Goal: Task Accomplishment & Management: Use online tool/utility

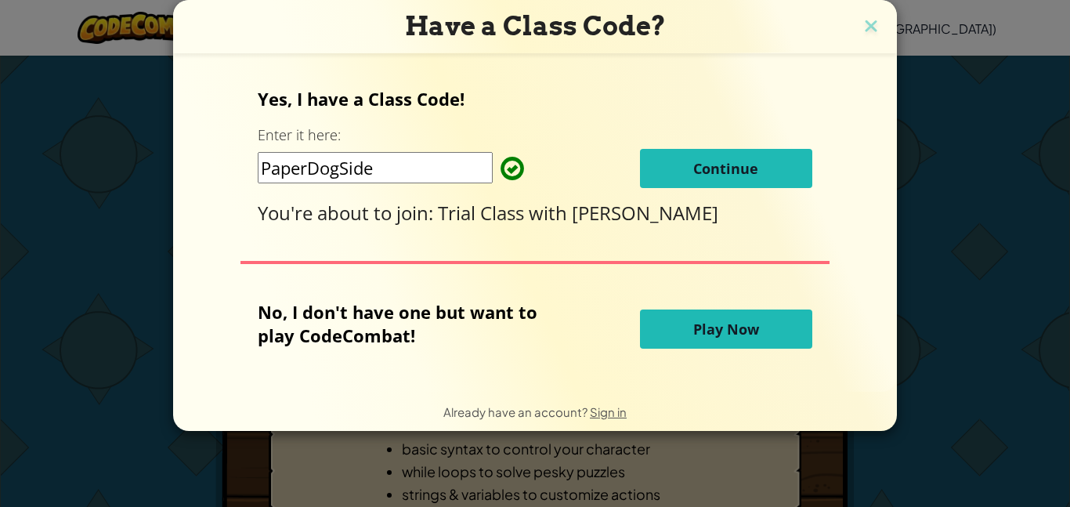
click at [724, 335] on span "Play Now" at bounding box center [726, 329] width 66 height 19
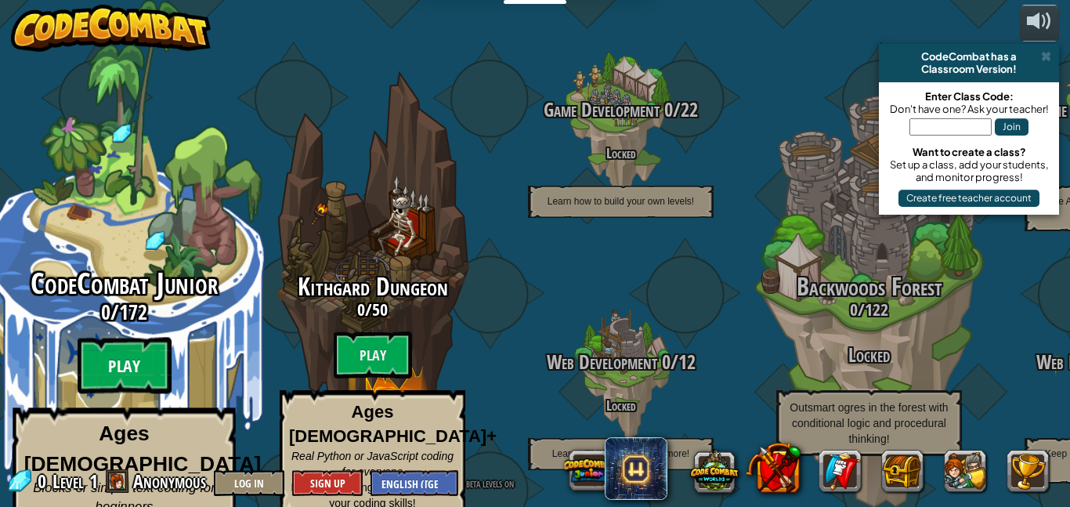
click at [114, 339] on btn "Play" at bounding box center [125, 366] width 94 height 56
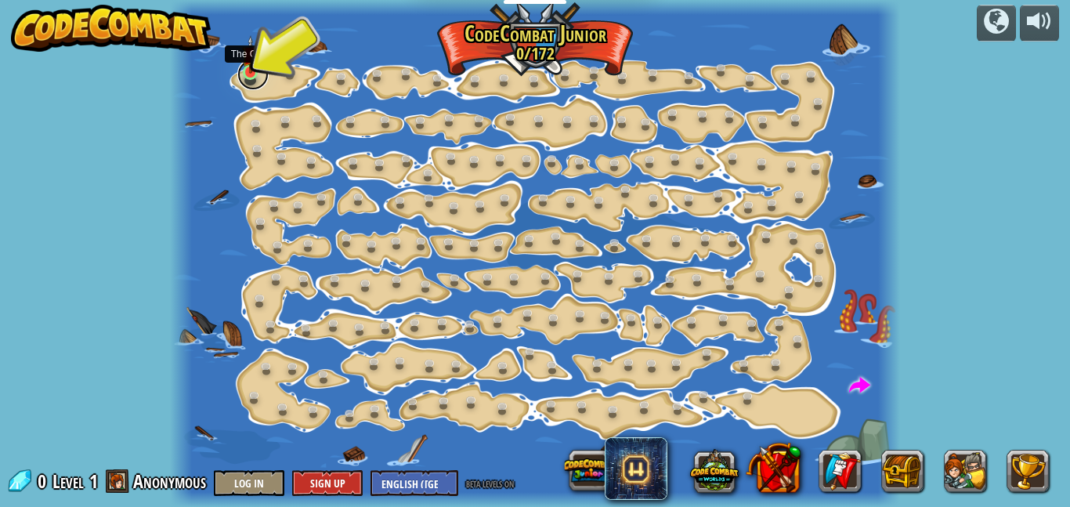
click at [247, 79] on link at bounding box center [252, 74] width 31 height 31
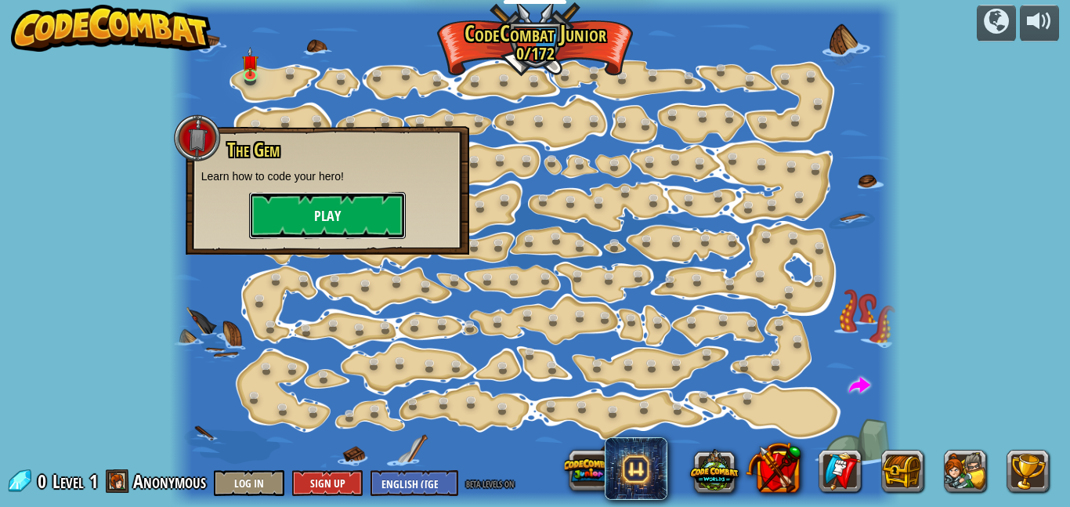
click at [331, 226] on button "Play" at bounding box center [327, 215] width 157 height 47
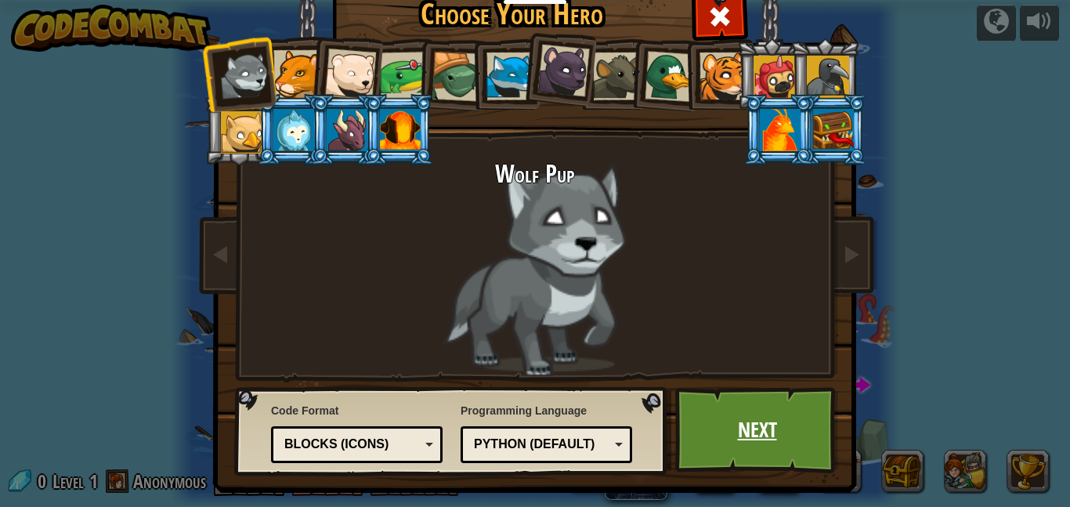
click at [718, 458] on link "Next" at bounding box center [757, 430] width 164 height 86
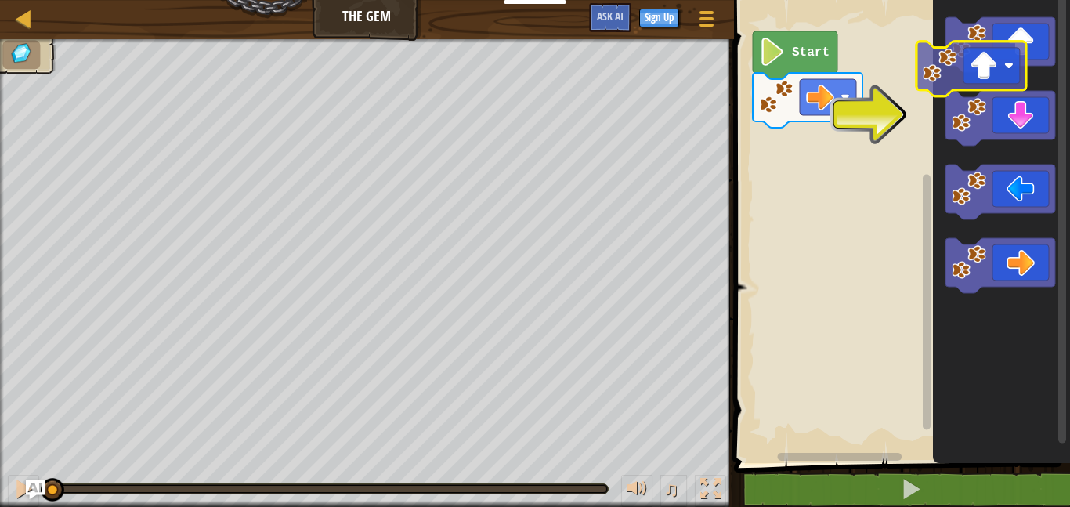
click at [1010, 67] on g "Blockly Workspace" at bounding box center [1001, 155] width 110 height 276
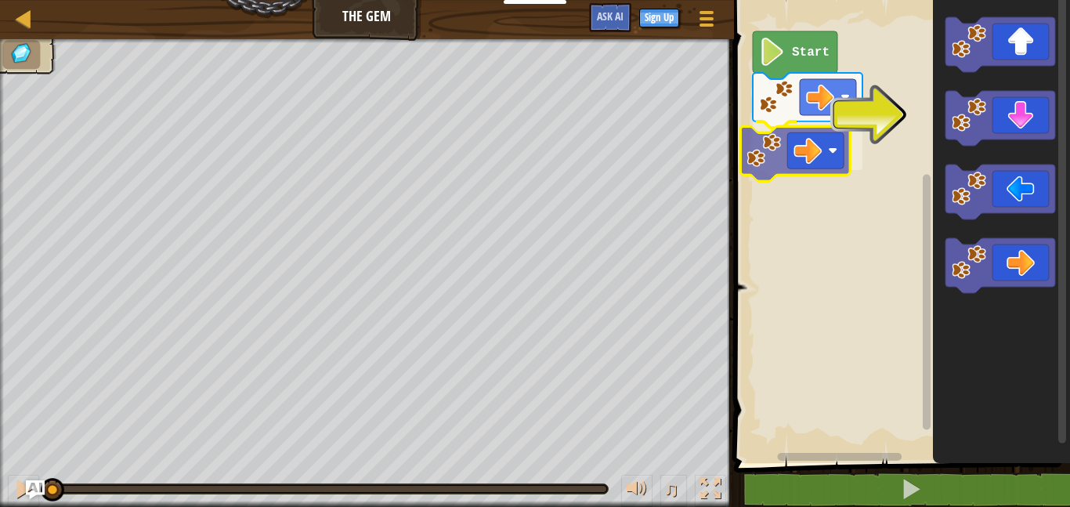
click at [781, 150] on div "Start" at bounding box center [900, 227] width 341 height 471
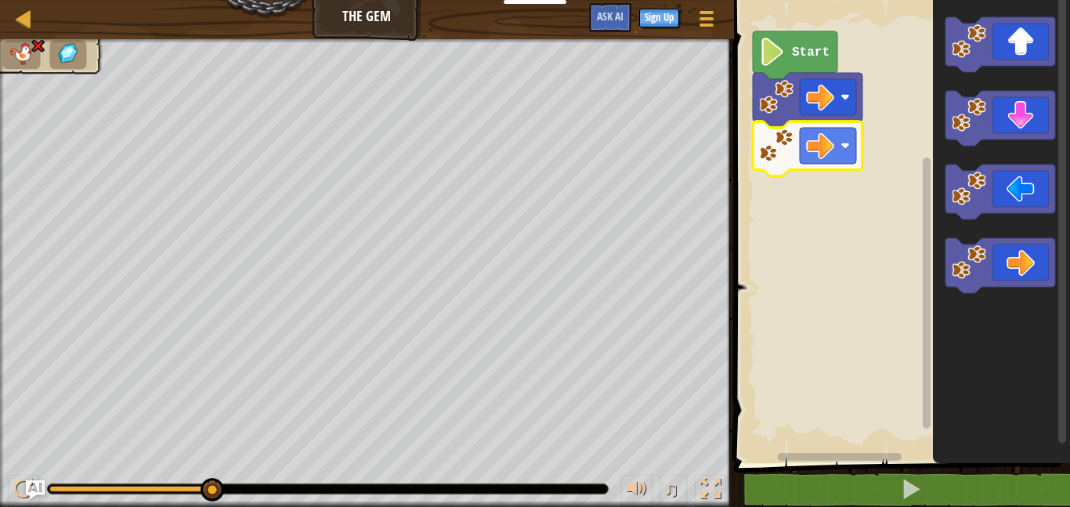
click at [792, 53] on text "Start" at bounding box center [811, 52] width 38 height 14
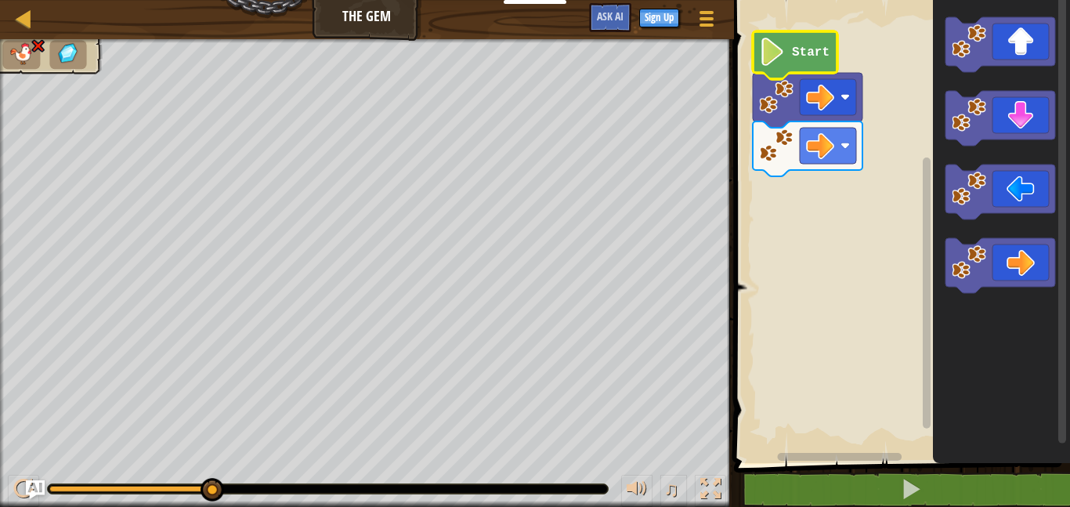
click at [792, 53] on text "Start" at bounding box center [811, 52] width 38 height 14
click at [813, 42] on icon "Blockly Workspace" at bounding box center [795, 55] width 85 height 48
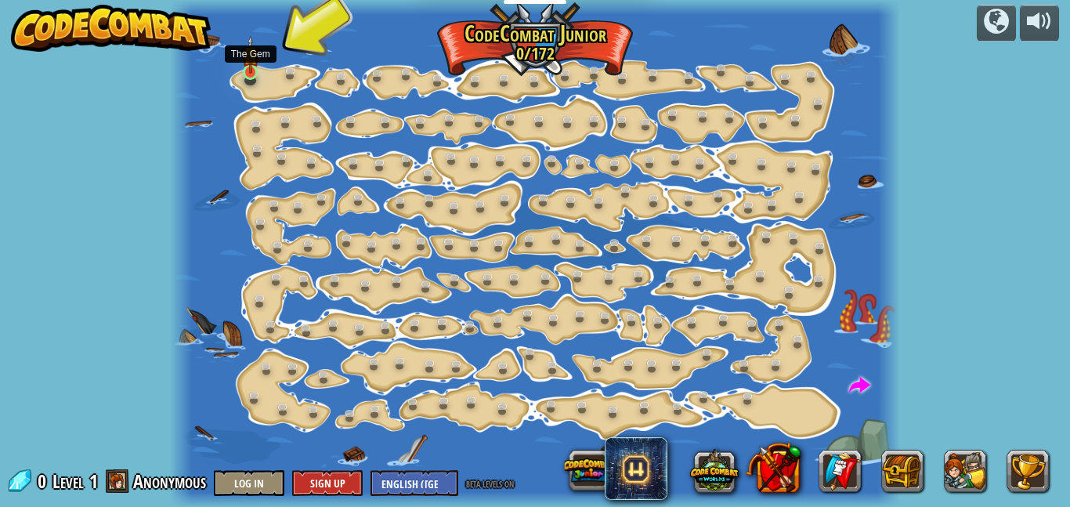
click at [248, 71] on img at bounding box center [250, 54] width 16 height 38
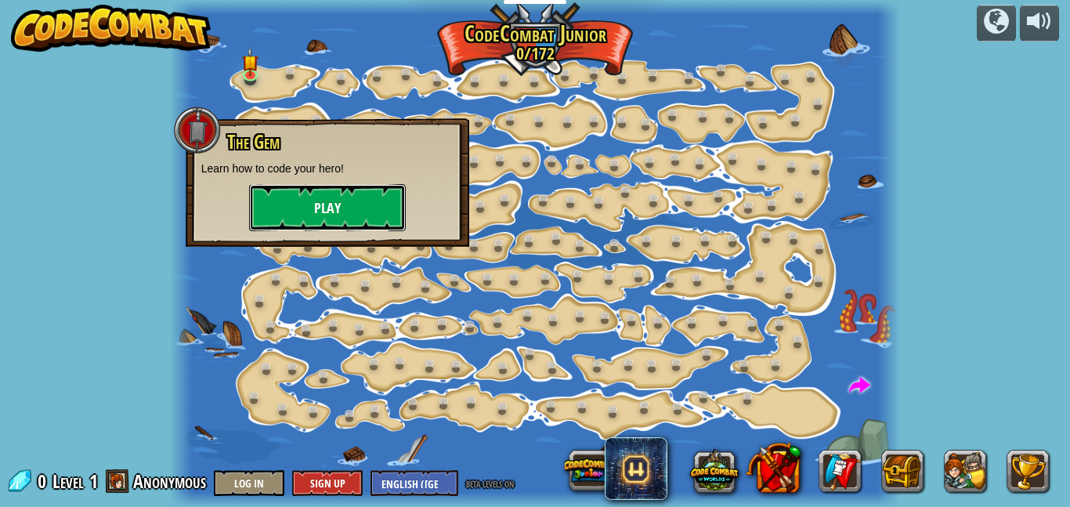
click at [371, 207] on button "Play" at bounding box center [327, 207] width 157 height 47
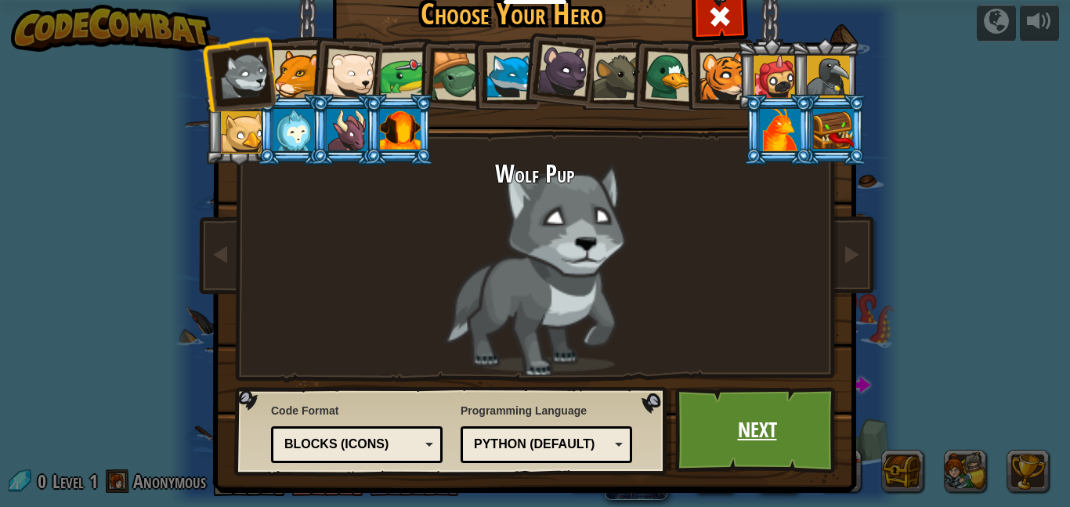
click at [807, 446] on link "Next" at bounding box center [757, 430] width 164 height 86
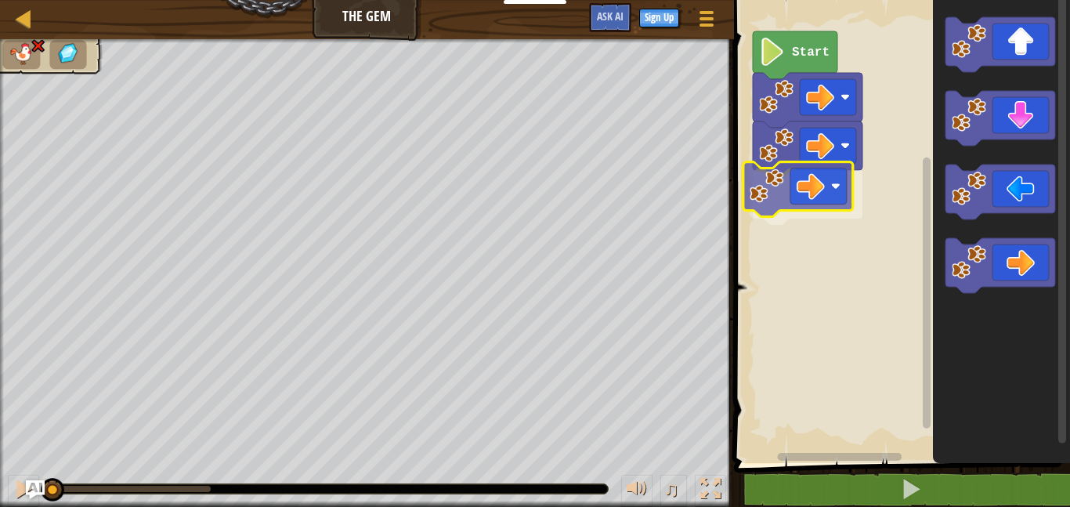
click at [766, 183] on div "Start" at bounding box center [900, 227] width 341 height 471
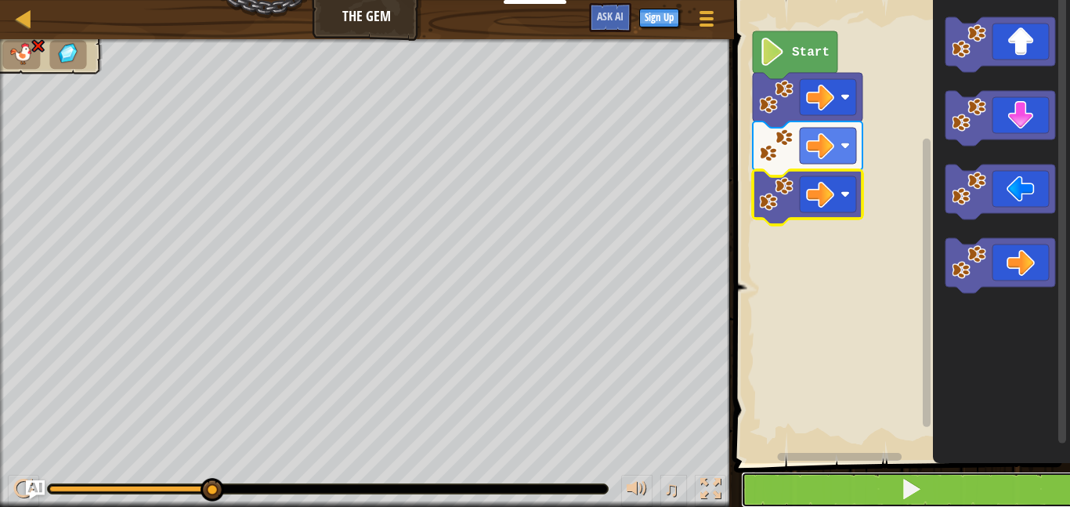
click at [956, 483] on button at bounding box center [911, 490] width 341 height 36
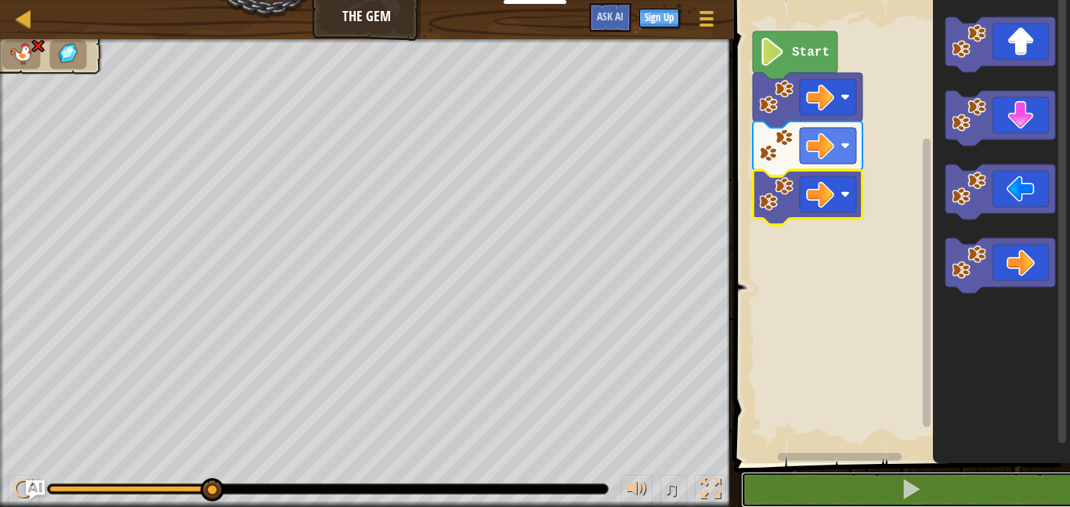
drag, startPoint x: 208, startPoint y: 482, endPoint x: 294, endPoint y: 493, distance: 86.1
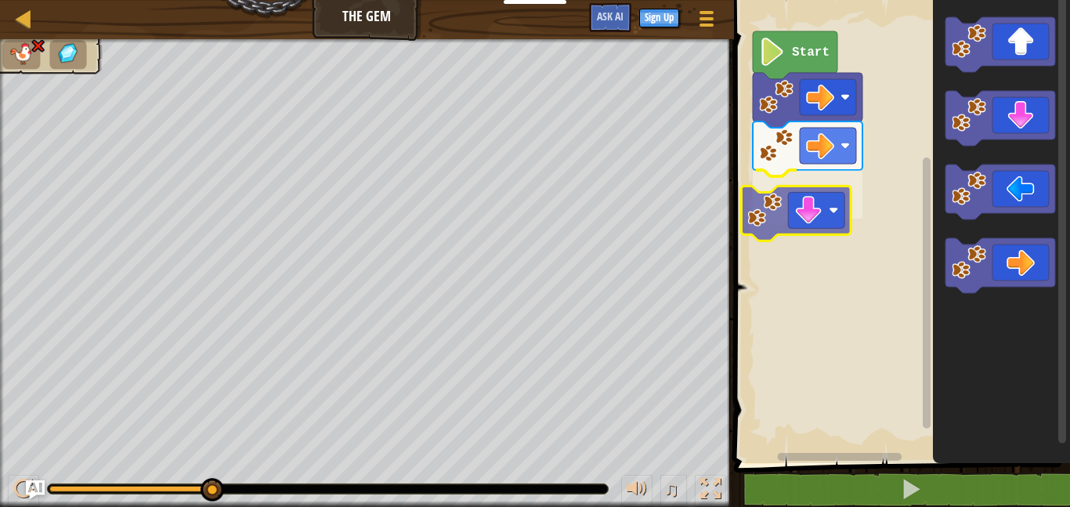
click at [796, 187] on div "Start" at bounding box center [900, 227] width 341 height 471
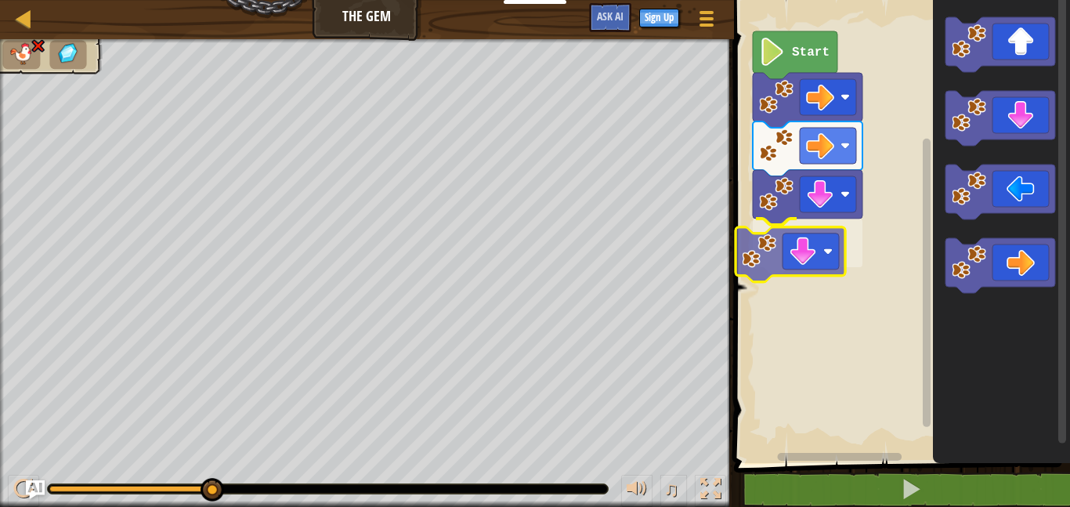
click at [807, 236] on div "Start" at bounding box center [900, 227] width 341 height 471
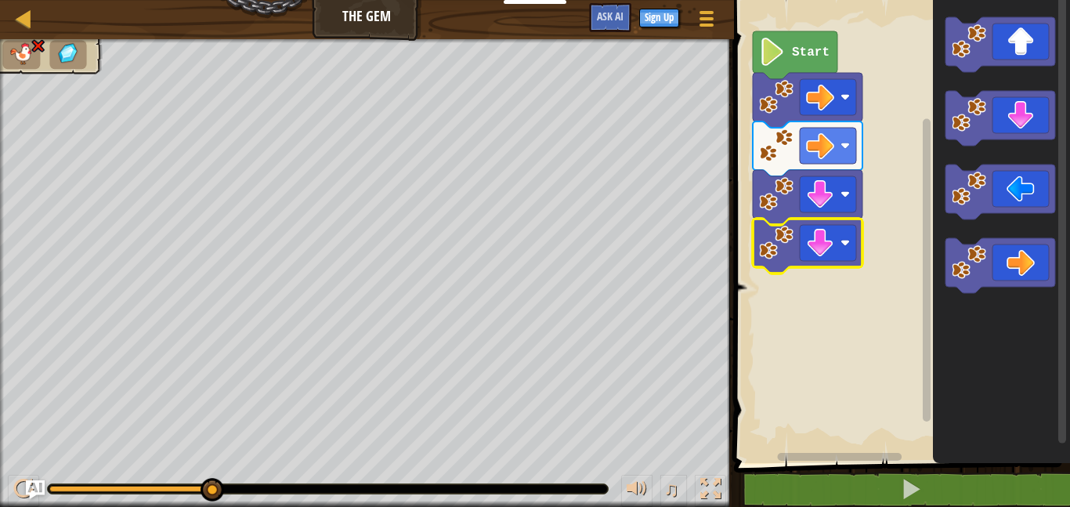
click at [784, 60] on image "Blockly Workspace" at bounding box center [772, 52] width 27 height 28
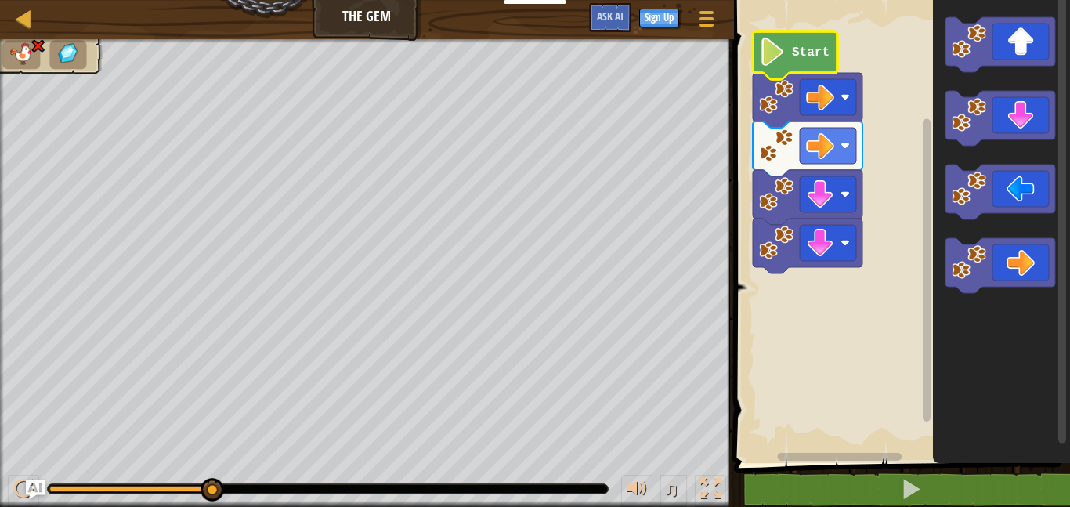
click at [802, 60] on icon "Blockly Workspace" at bounding box center [795, 55] width 85 height 48
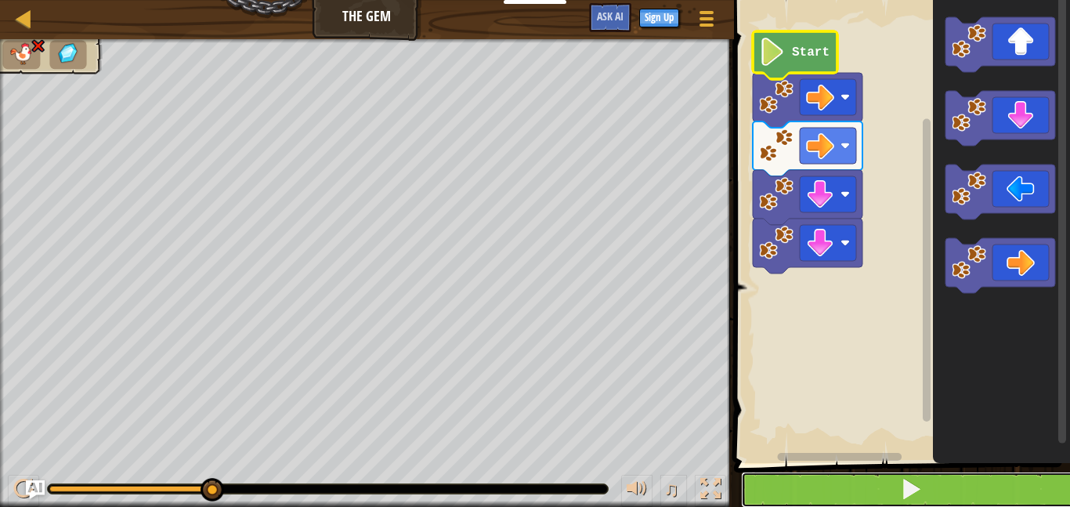
click at [874, 491] on button at bounding box center [911, 490] width 341 height 36
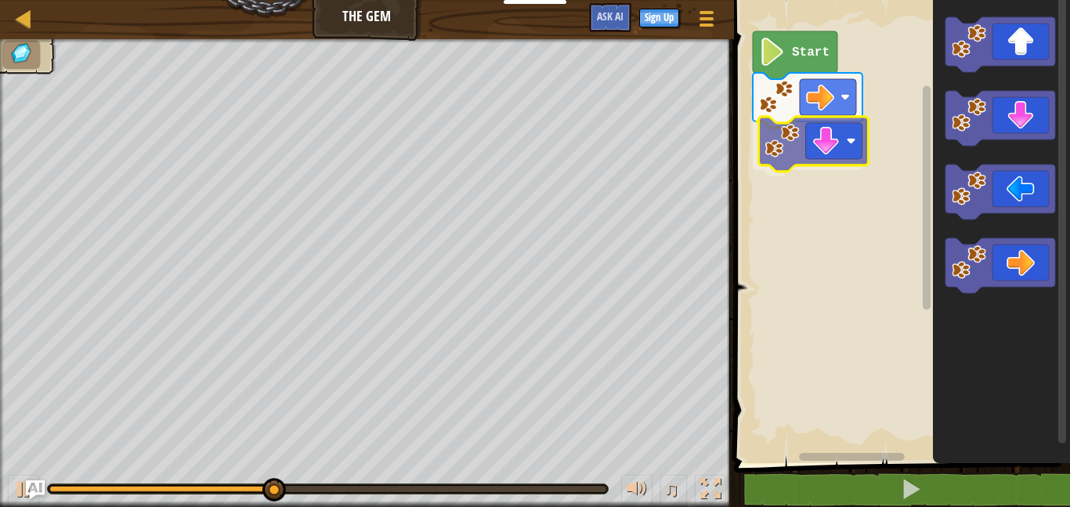
click at [816, 161] on div "Start" at bounding box center [900, 227] width 341 height 471
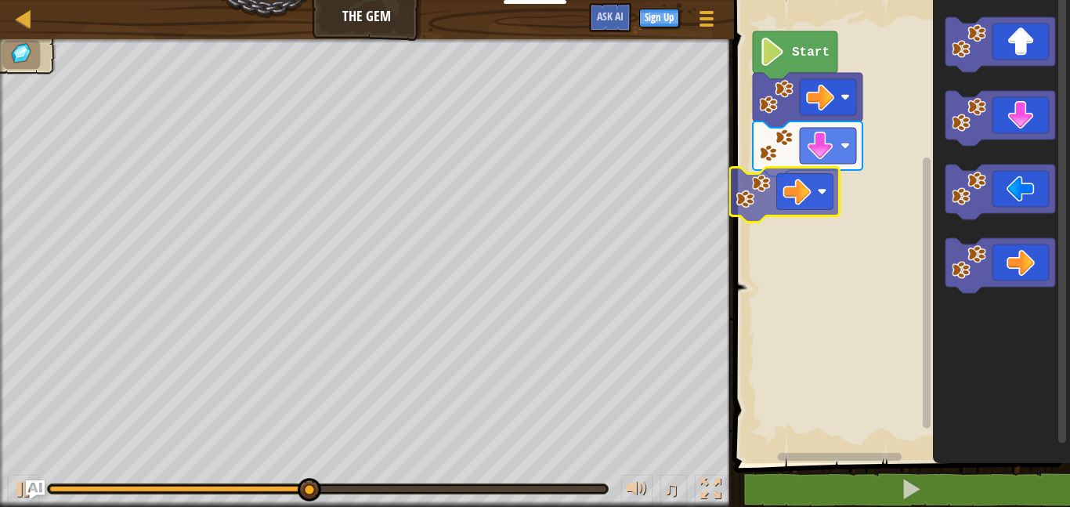
click at [793, 181] on div "Start" at bounding box center [900, 227] width 341 height 471
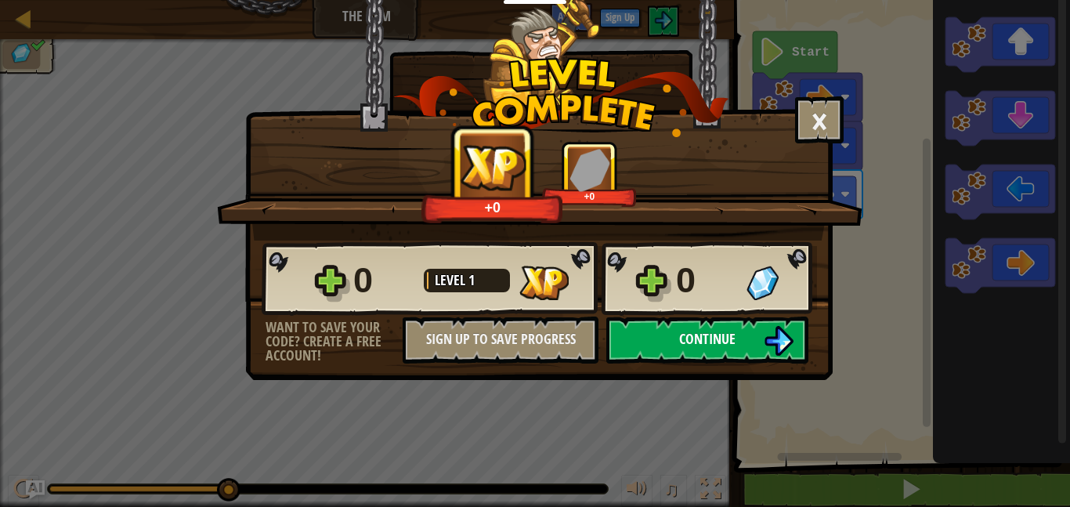
click at [745, 335] on button "Continue" at bounding box center [707, 340] width 202 height 47
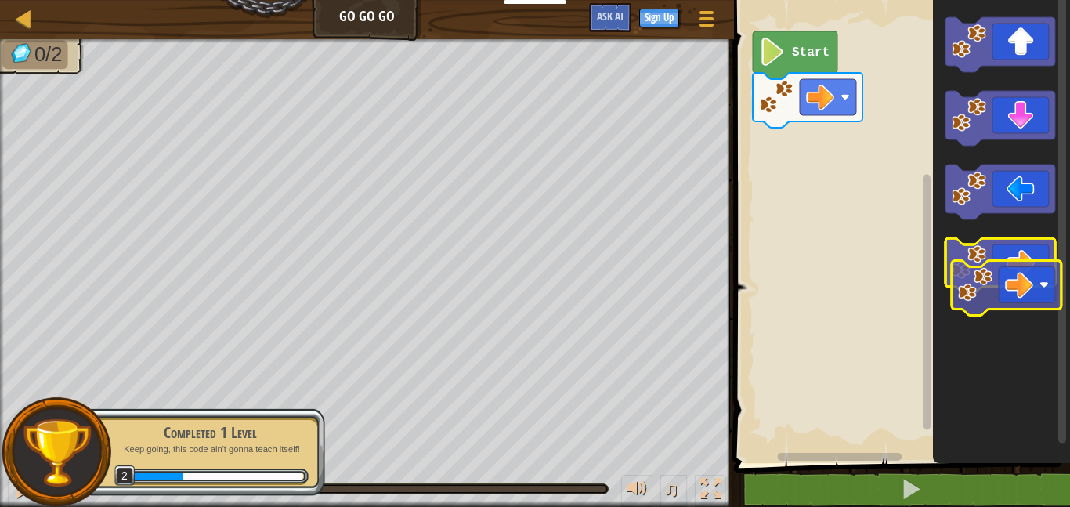
click at [1025, 277] on icon "Blockly Workspace" at bounding box center [1001, 265] width 110 height 55
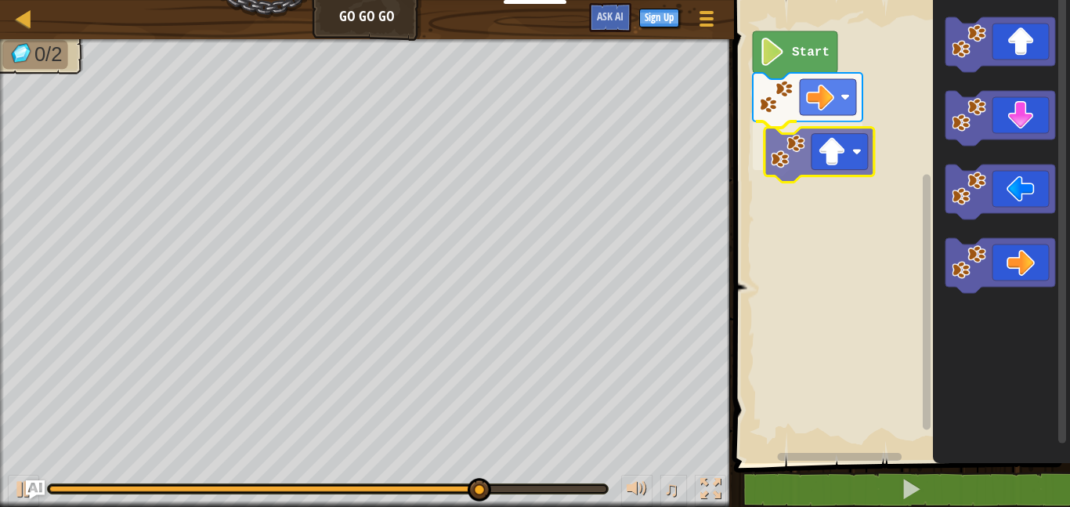
click at [829, 168] on div "Start" at bounding box center [900, 227] width 341 height 471
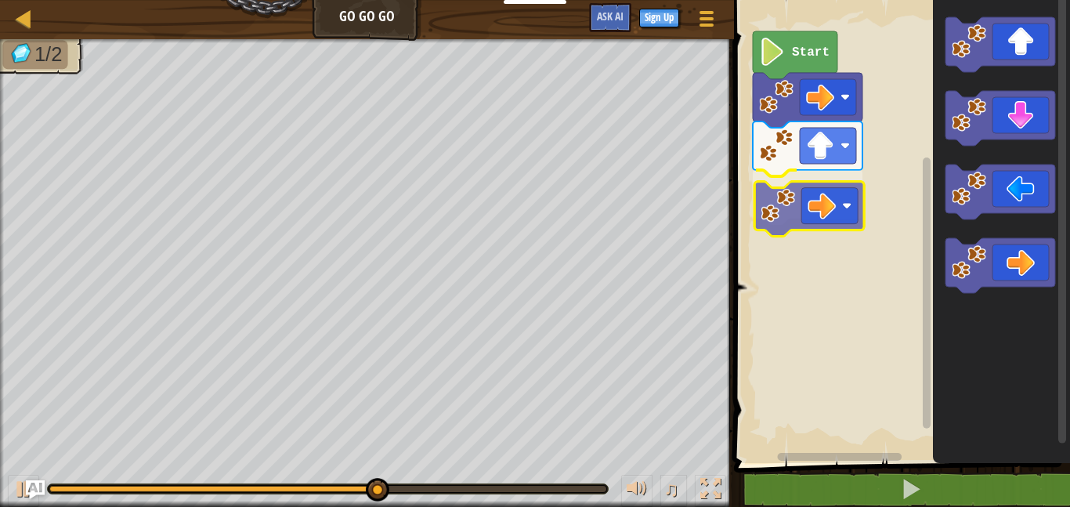
click at [815, 196] on div "Start" at bounding box center [900, 227] width 341 height 471
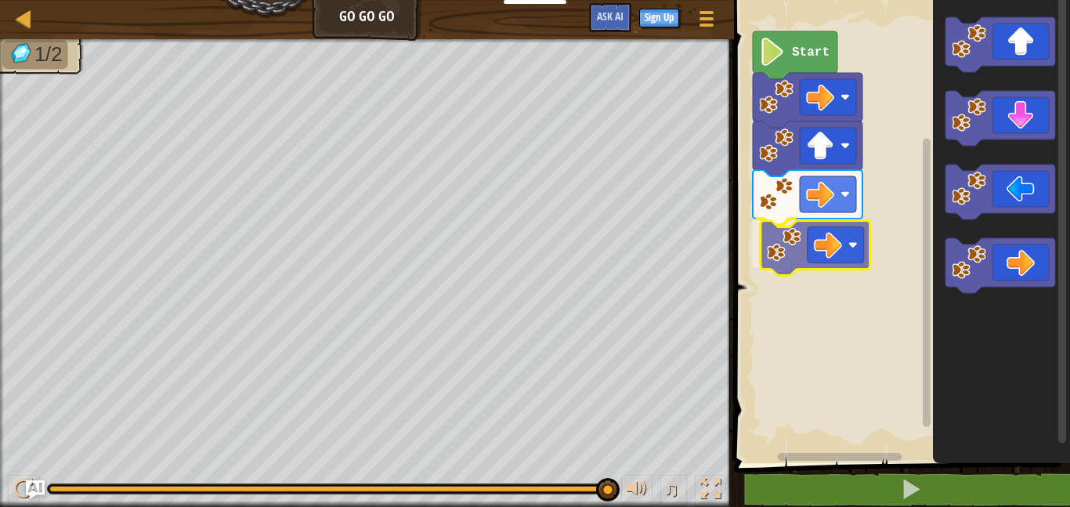
click at [817, 238] on div "Start" at bounding box center [900, 227] width 341 height 471
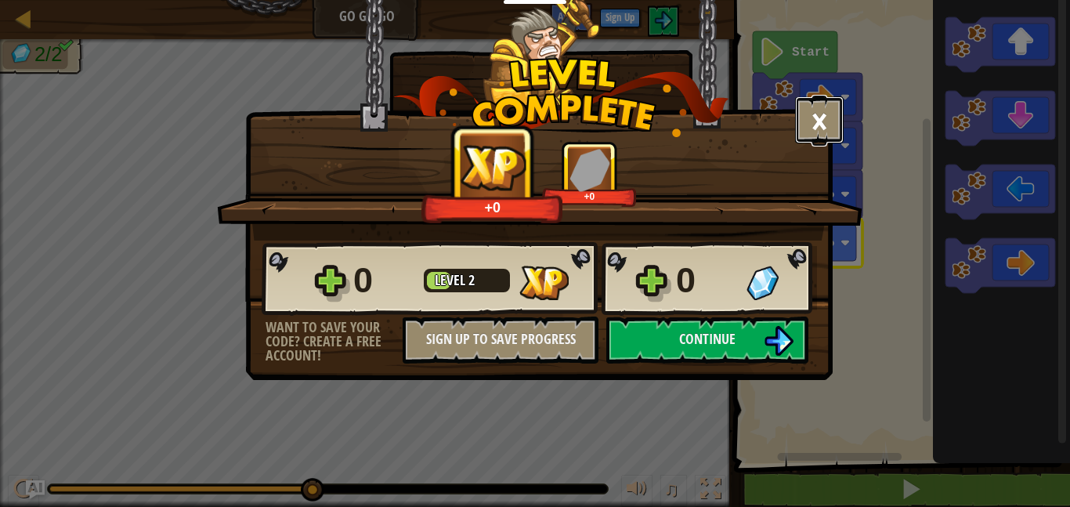
click at [815, 115] on button "×" at bounding box center [819, 119] width 49 height 47
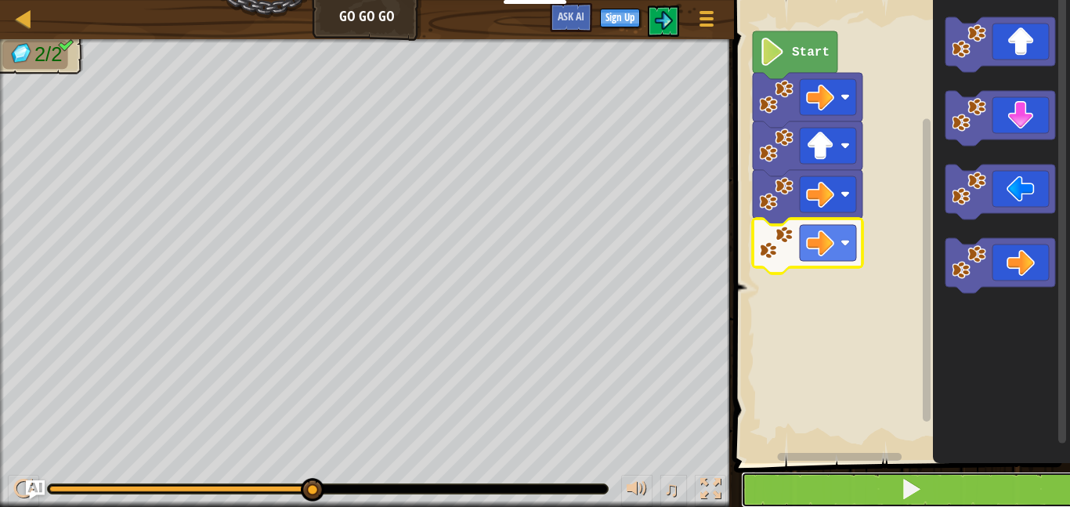
click at [872, 485] on button at bounding box center [911, 490] width 341 height 36
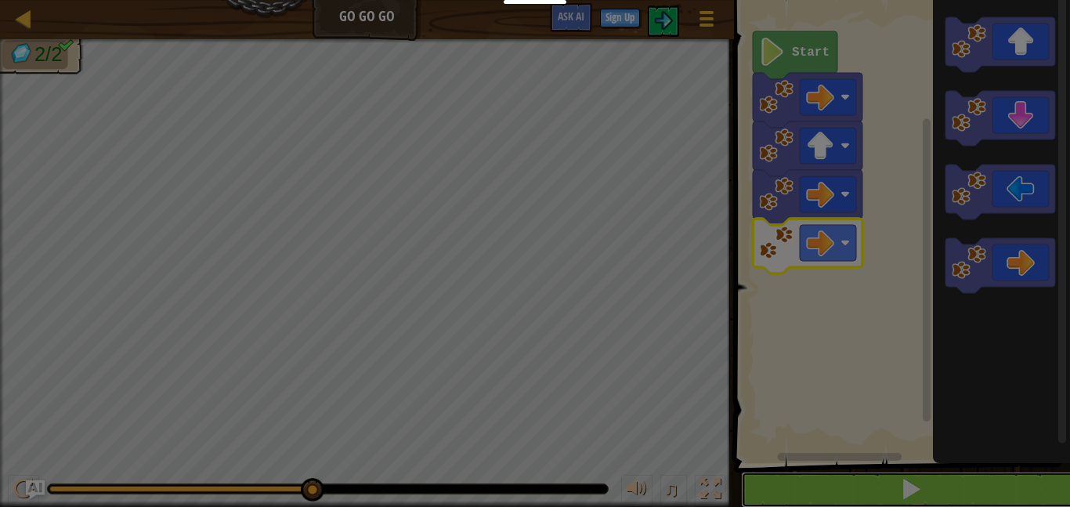
scroll to position [1, 0]
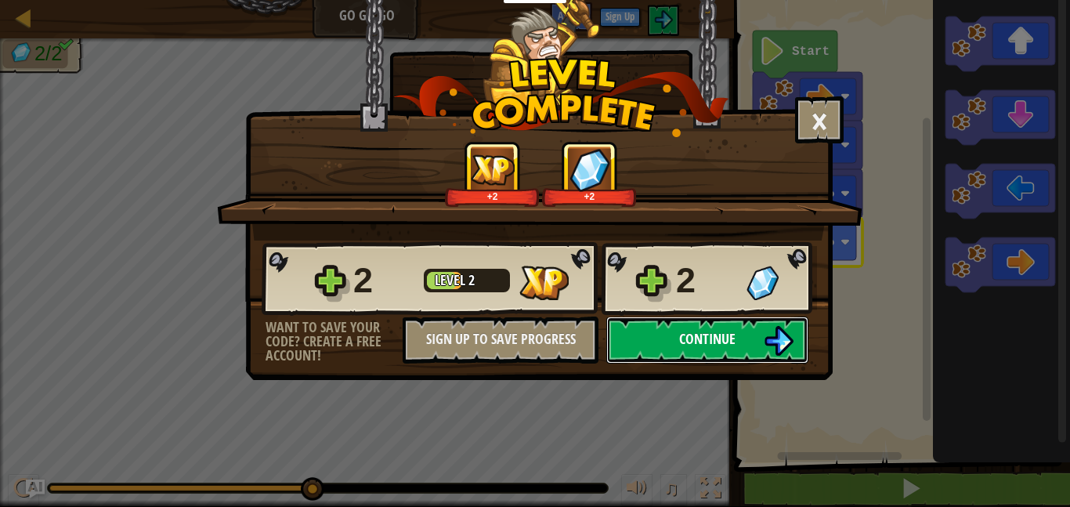
click at [748, 329] on button "Continue" at bounding box center [707, 340] width 202 height 47
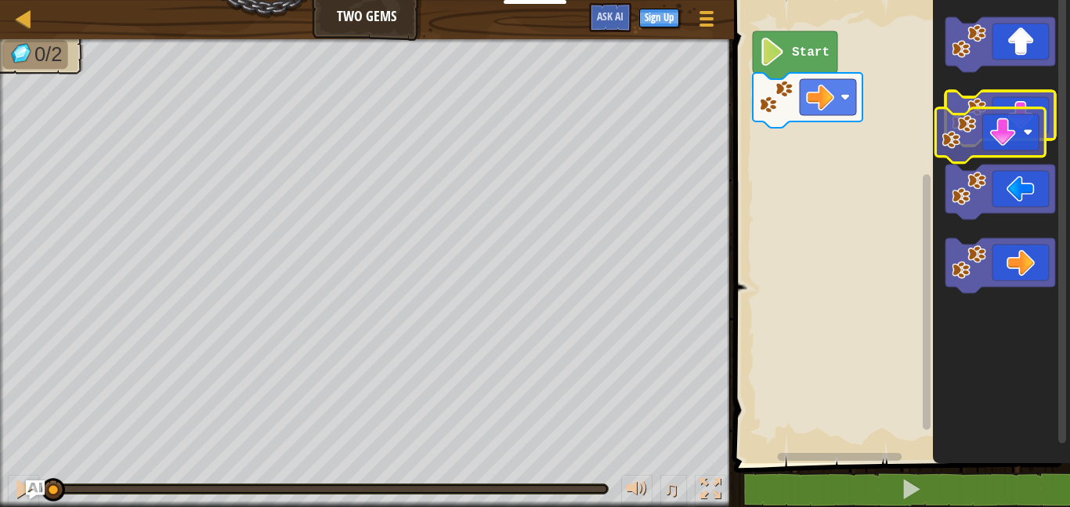
click at [979, 118] on g "Blockly Workspace" at bounding box center [1001, 118] width 110 height 55
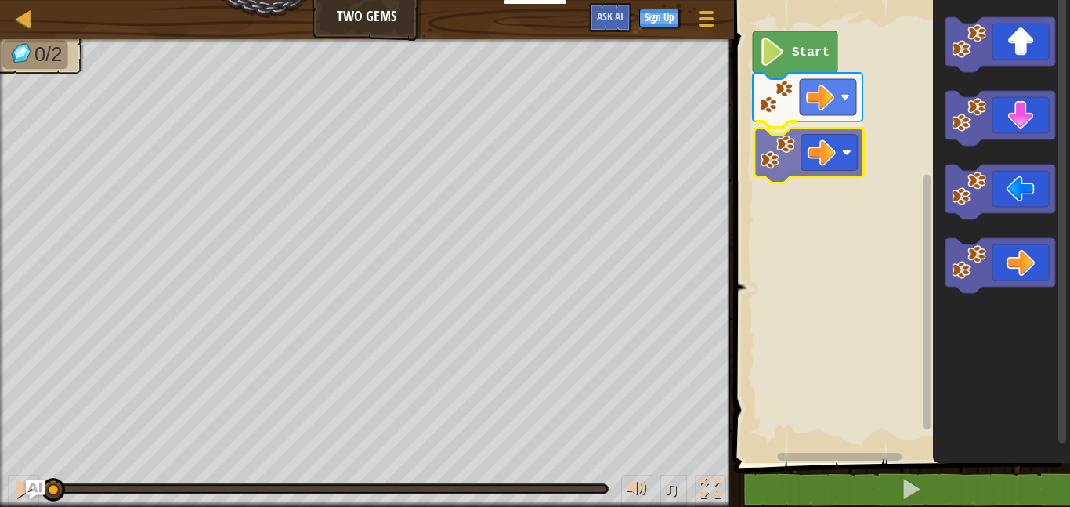
click at [842, 151] on div "Start" at bounding box center [900, 227] width 341 height 471
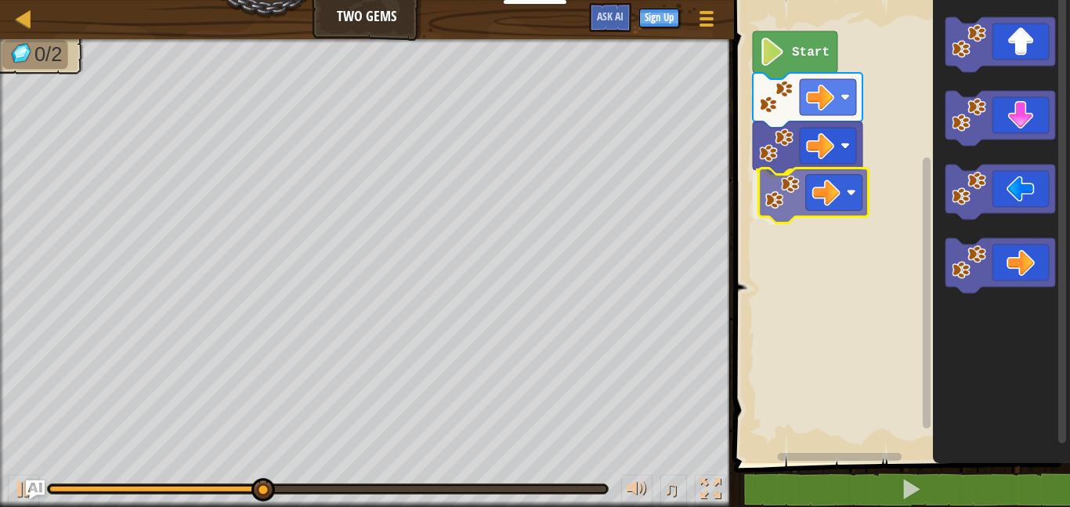
click at [819, 189] on div "Start" at bounding box center [900, 227] width 341 height 471
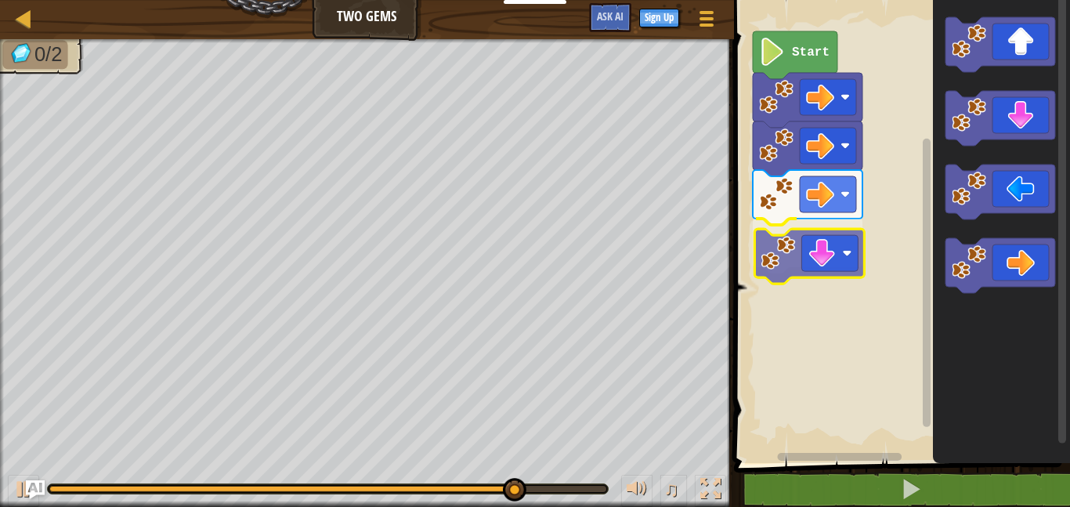
click at [813, 240] on div "Start" at bounding box center [900, 227] width 341 height 471
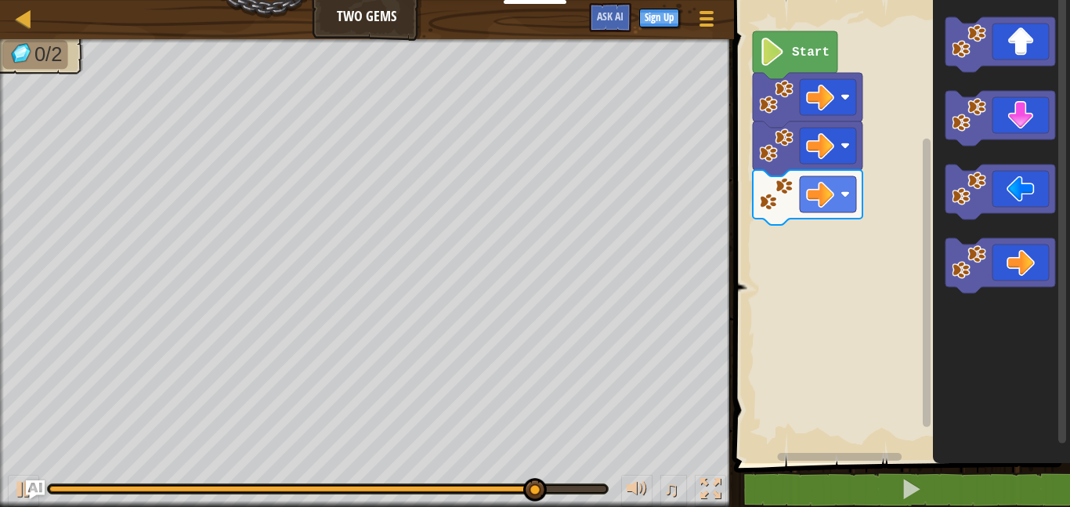
click at [766, 213] on div "Start" at bounding box center [900, 227] width 341 height 471
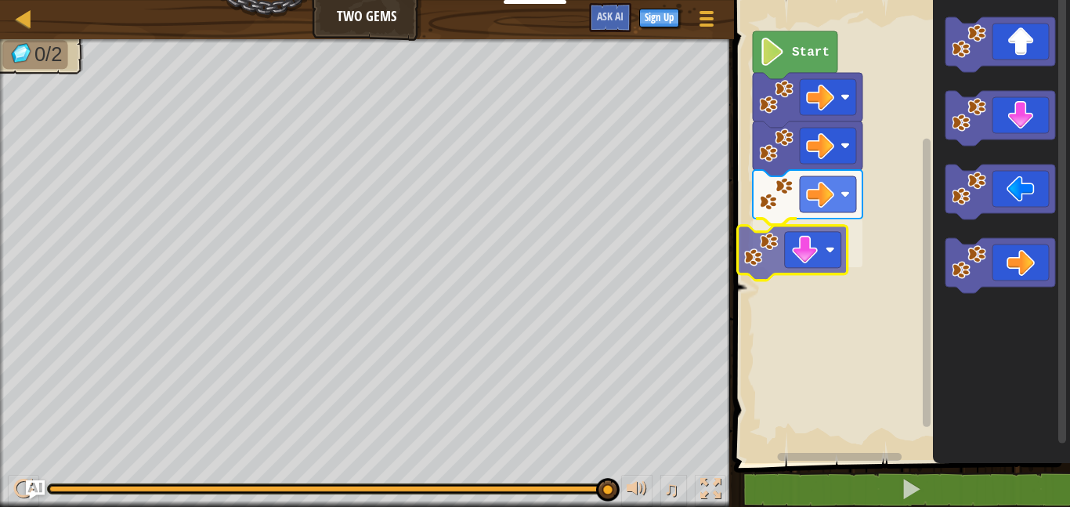
click at [778, 273] on div "Start" at bounding box center [900, 227] width 341 height 471
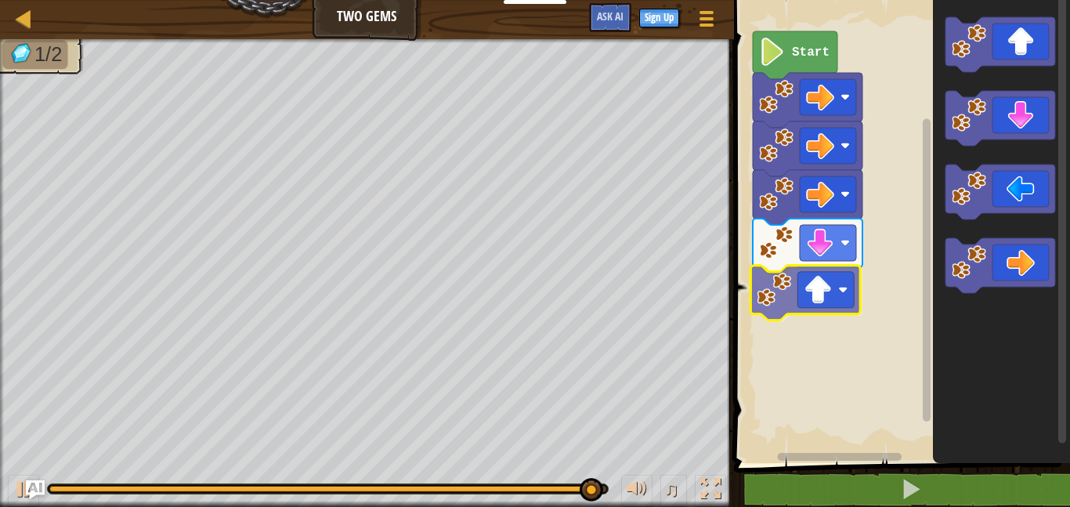
click at [806, 300] on div "Start" at bounding box center [900, 227] width 341 height 471
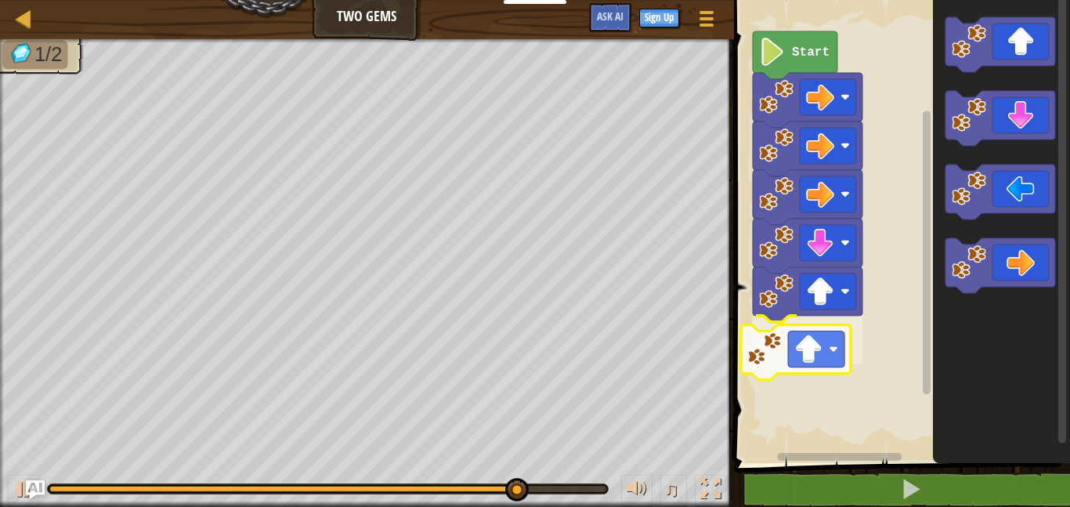
click at [835, 348] on div "Start" at bounding box center [900, 227] width 341 height 471
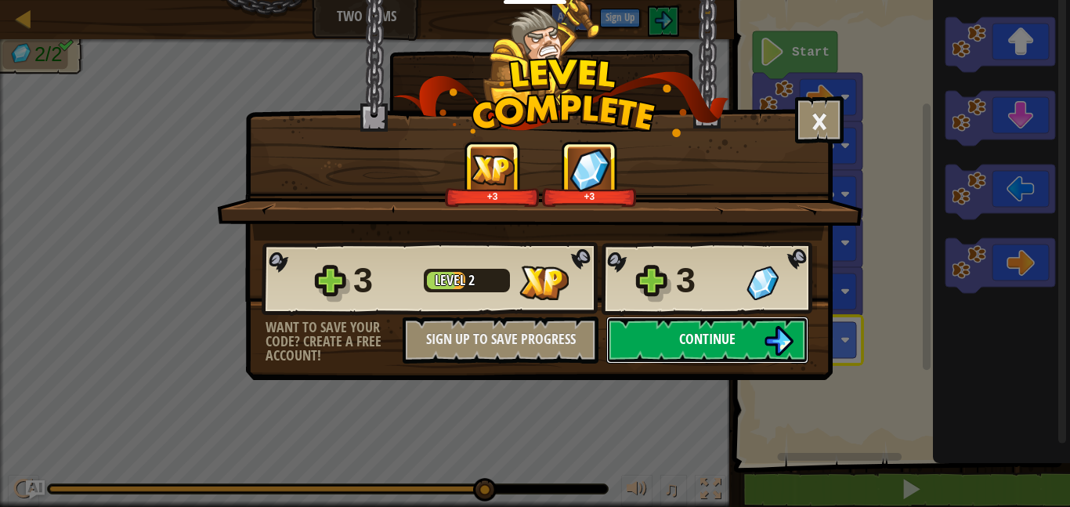
click at [758, 331] on button "Continue" at bounding box center [707, 340] width 202 height 47
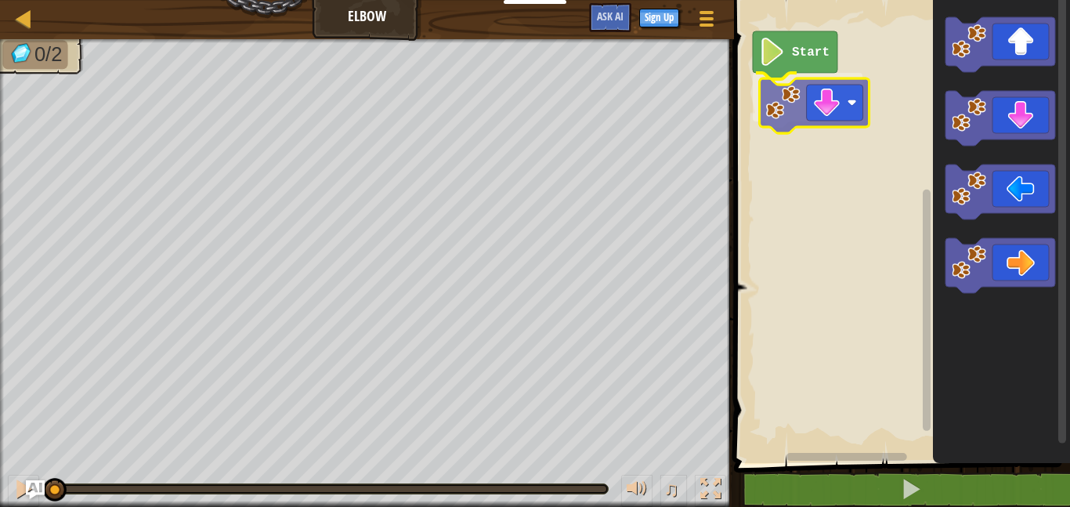
click at [813, 111] on div "Start" at bounding box center [900, 227] width 341 height 471
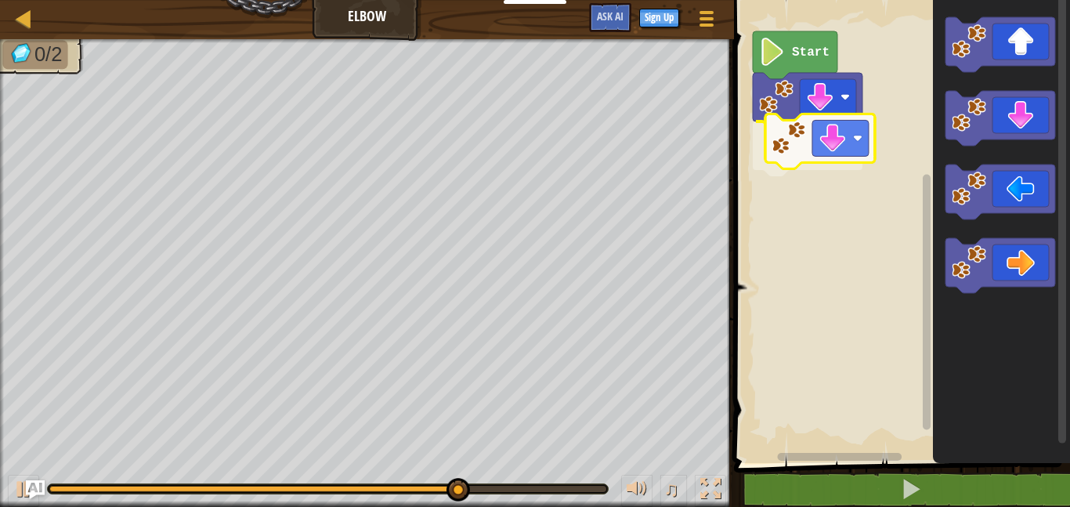
click at [785, 156] on div "Start" at bounding box center [900, 227] width 341 height 471
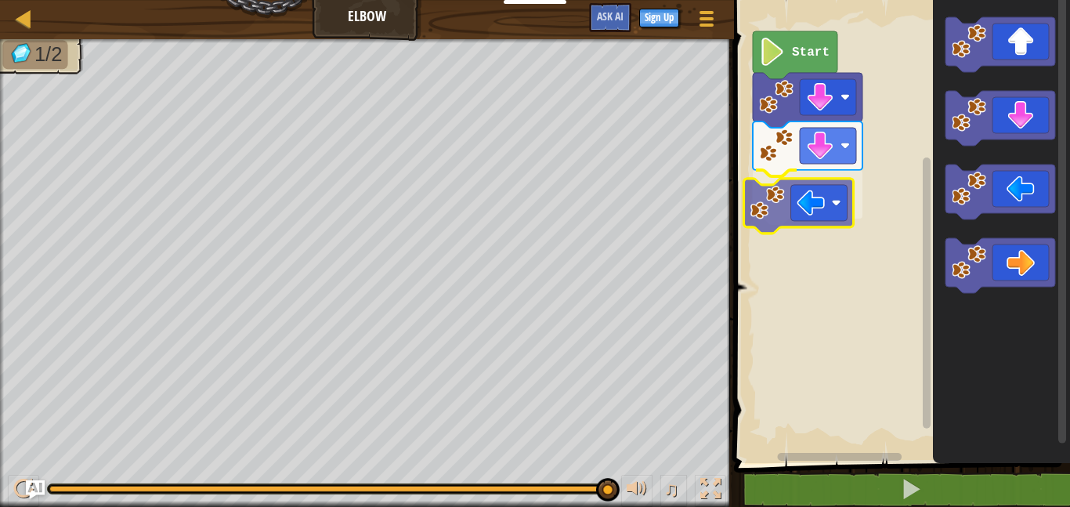
click at [815, 216] on div "Start" at bounding box center [900, 227] width 341 height 471
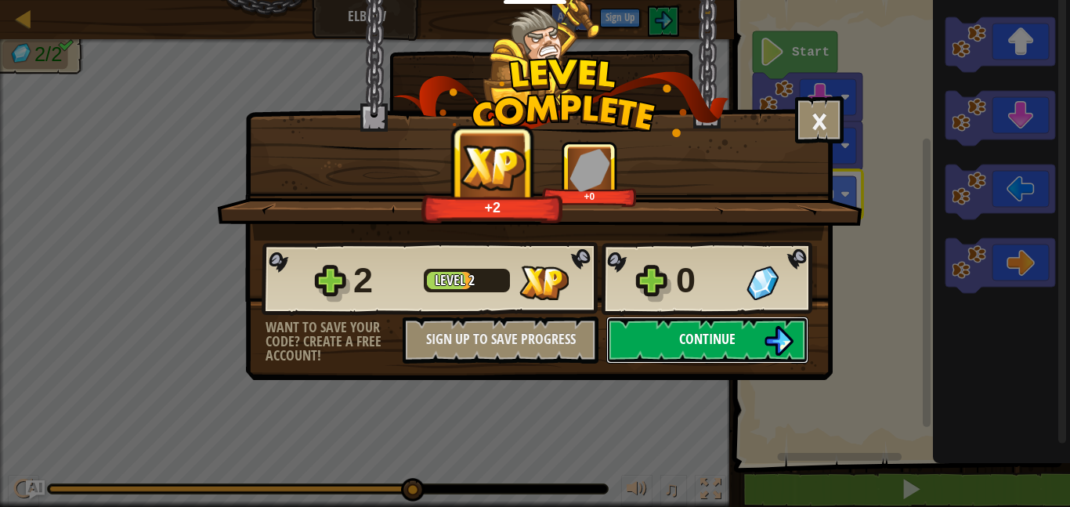
click at [712, 346] on span "Continue" at bounding box center [707, 339] width 56 height 20
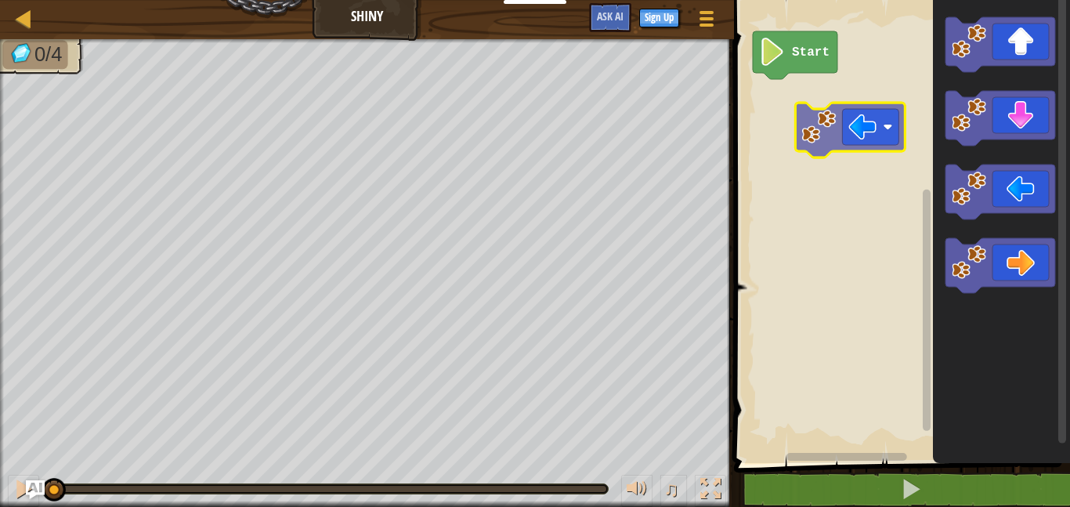
click at [835, 114] on div "Start" at bounding box center [900, 227] width 341 height 471
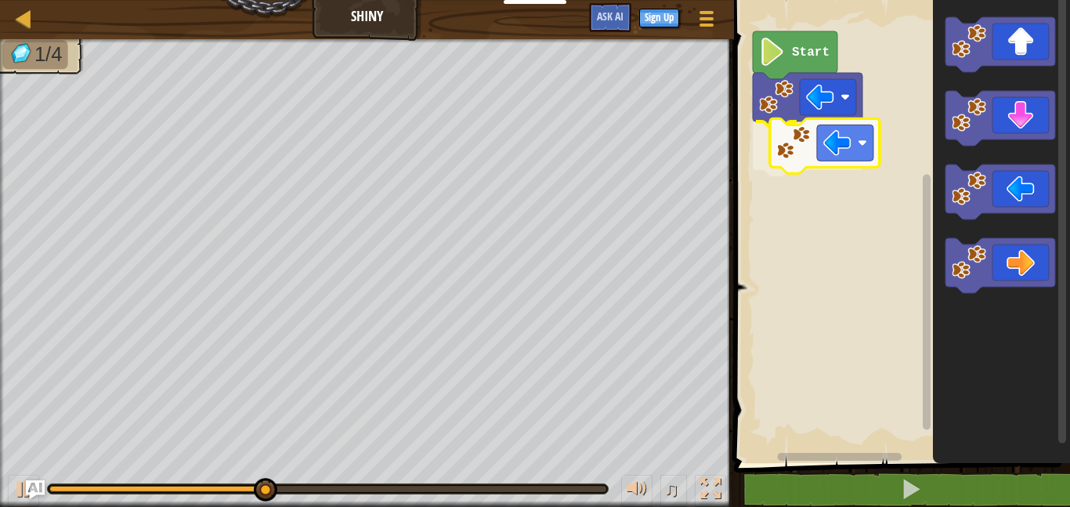
click at [806, 157] on div "Start" at bounding box center [900, 227] width 341 height 471
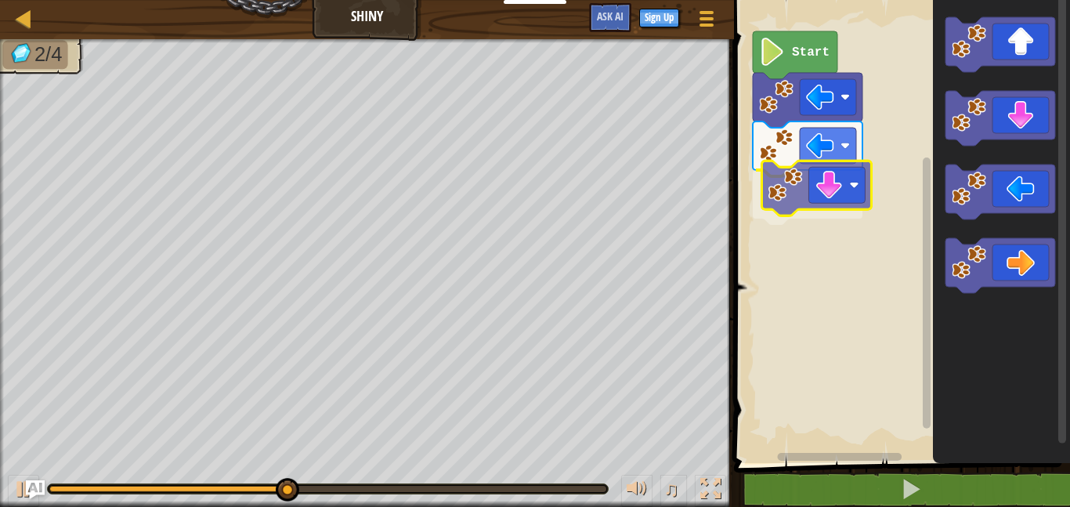
click at [804, 197] on div "Start" at bounding box center [900, 227] width 341 height 471
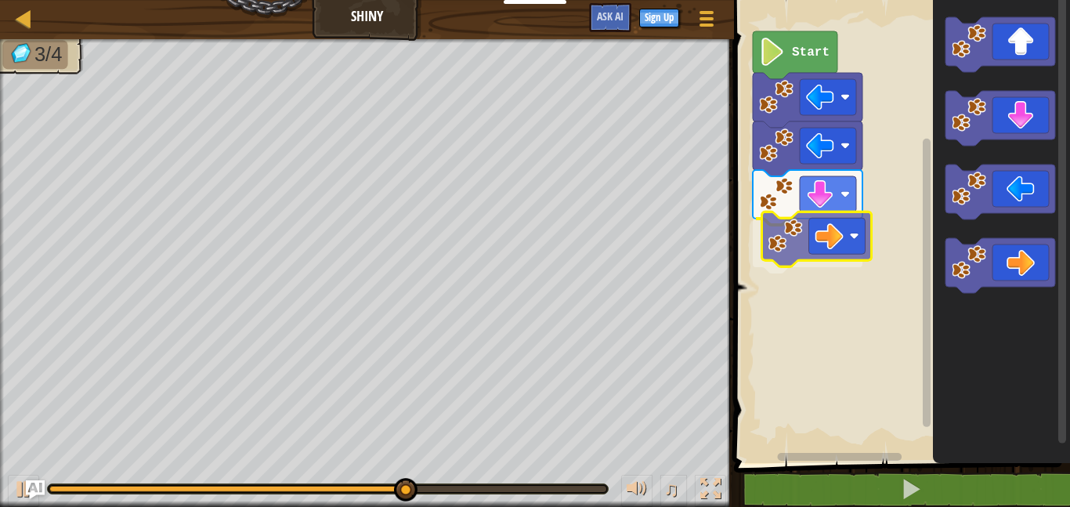
click at [777, 229] on div "Start" at bounding box center [900, 227] width 341 height 471
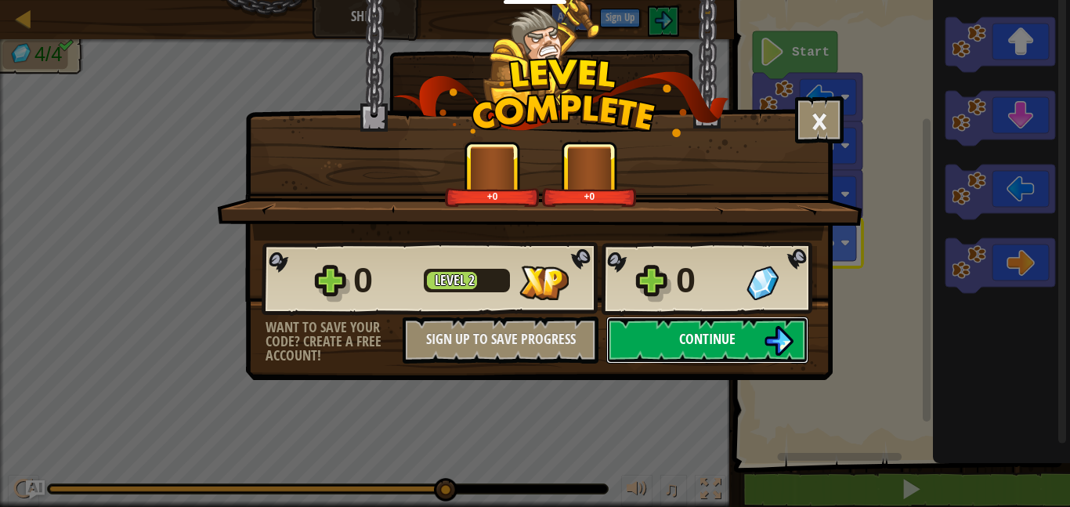
click at [714, 342] on span "Continue" at bounding box center [707, 339] width 56 height 20
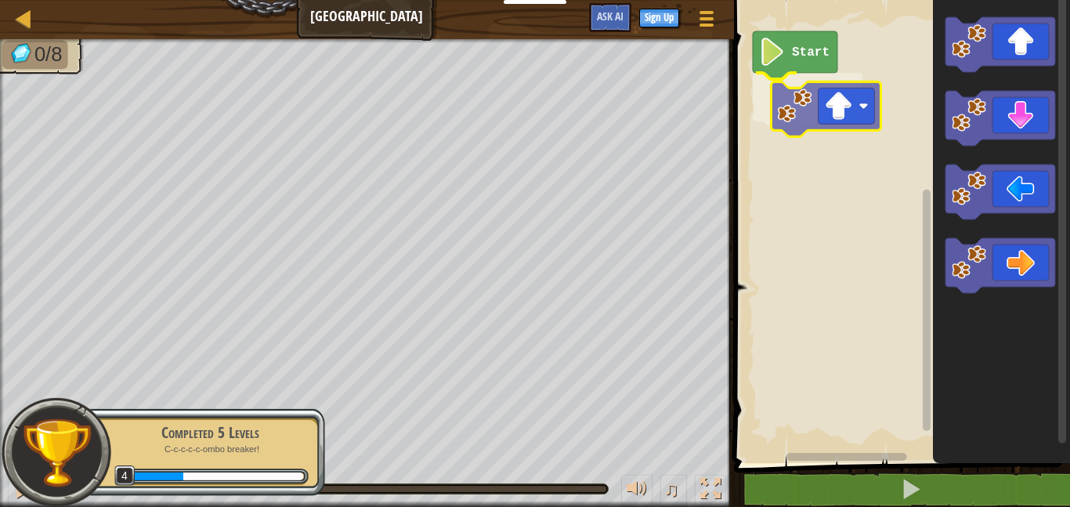
click at [816, 128] on div "Start" at bounding box center [900, 227] width 341 height 471
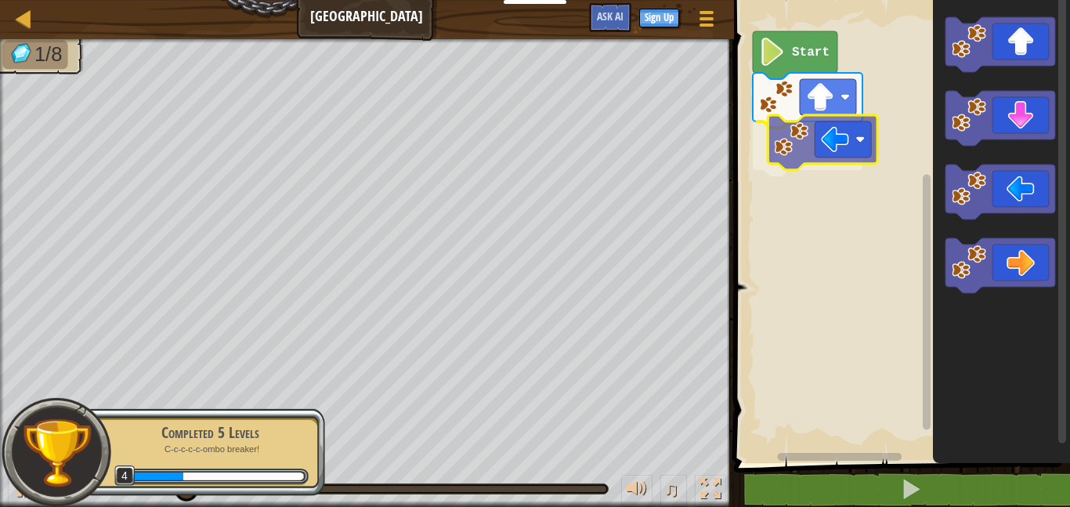
click at [819, 158] on div "Start" at bounding box center [900, 227] width 341 height 471
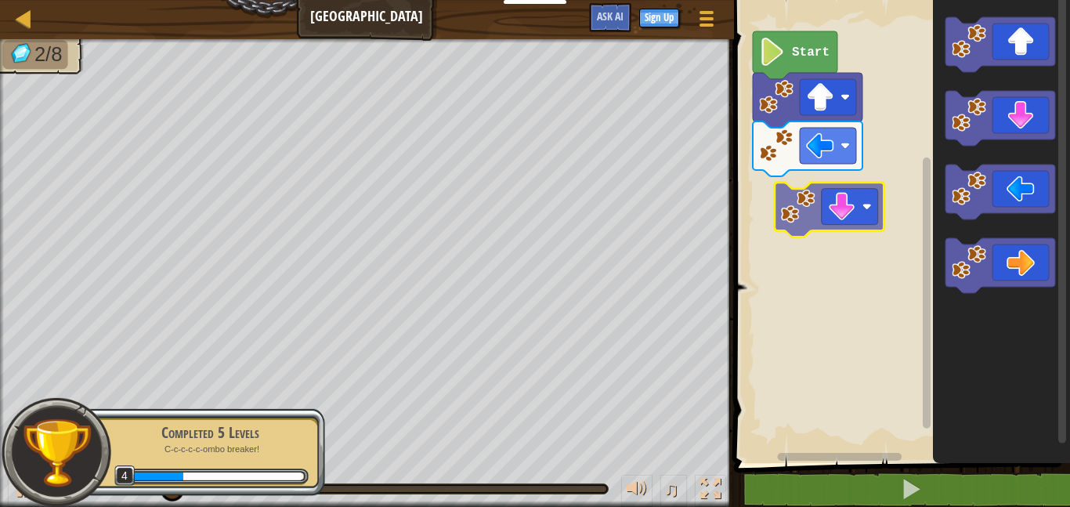
click at [852, 198] on div "Start" at bounding box center [900, 227] width 341 height 471
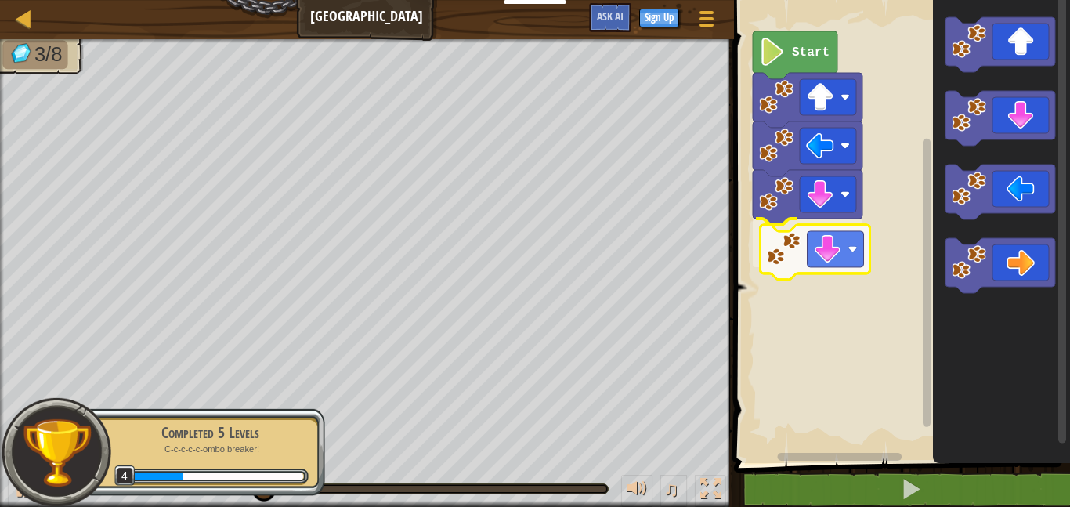
click at [838, 255] on div "Start" at bounding box center [900, 227] width 341 height 471
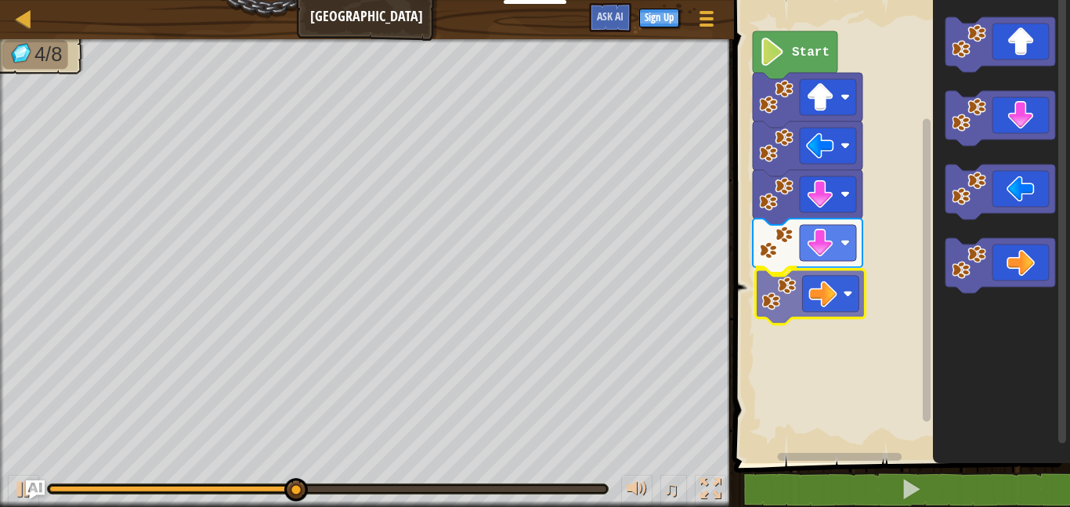
click at [827, 292] on div "Start" at bounding box center [900, 227] width 341 height 471
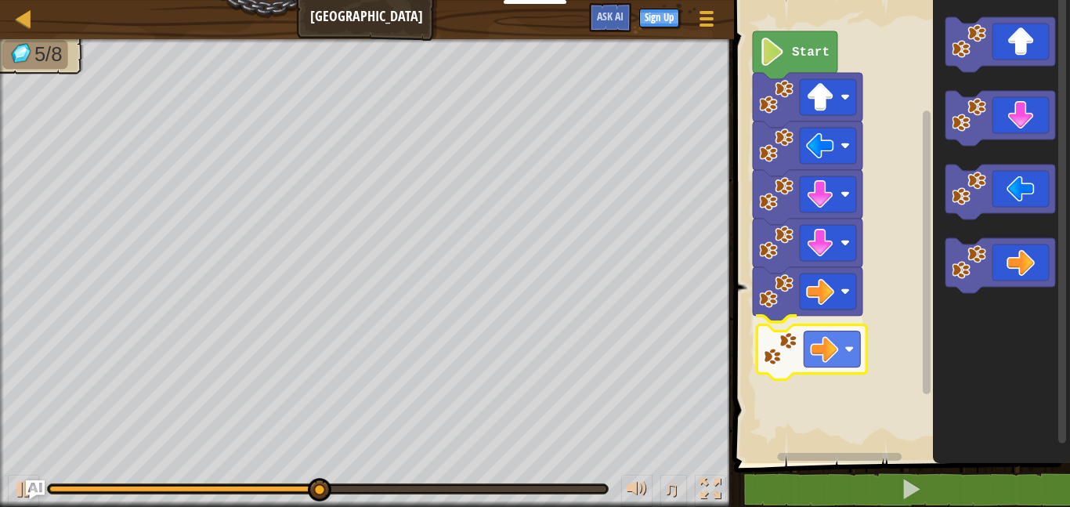
click at [795, 360] on div "Start" at bounding box center [900, 227] width 341 height 471
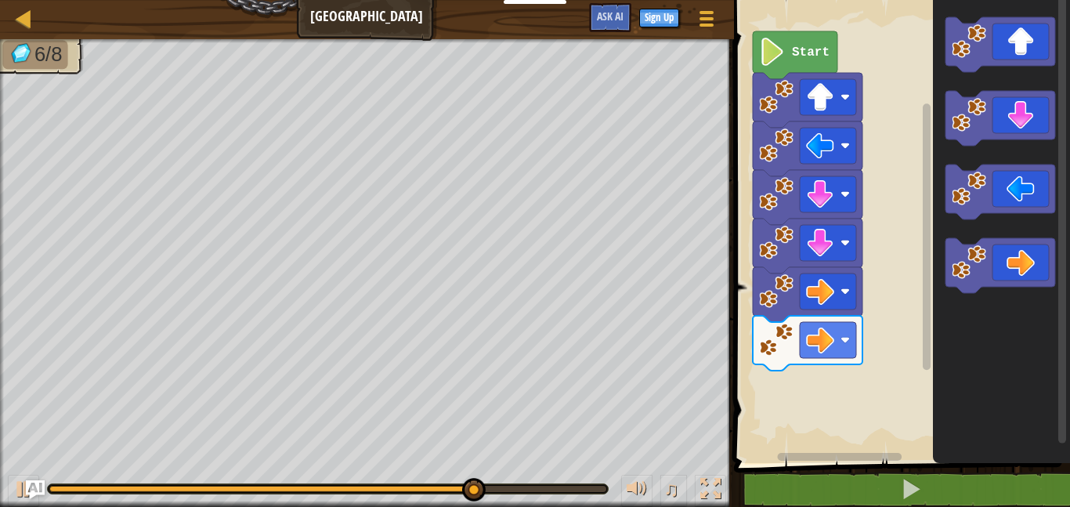
click at [903, 273] on div "Start" at bounding box center [900, 227] width 341 height 471
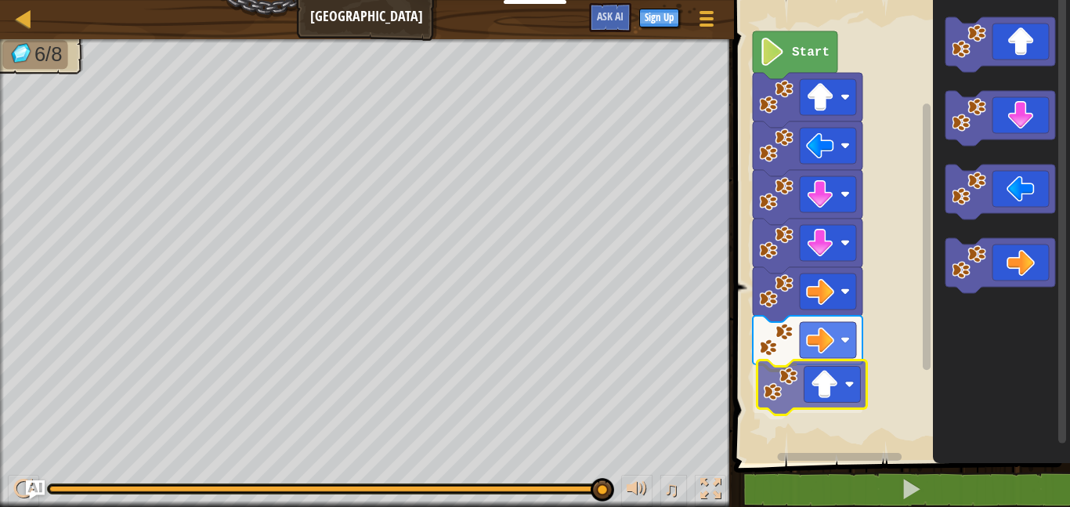
click at [825, 366] on div "Start" at bounding box center [900, 227] width 341 height 471
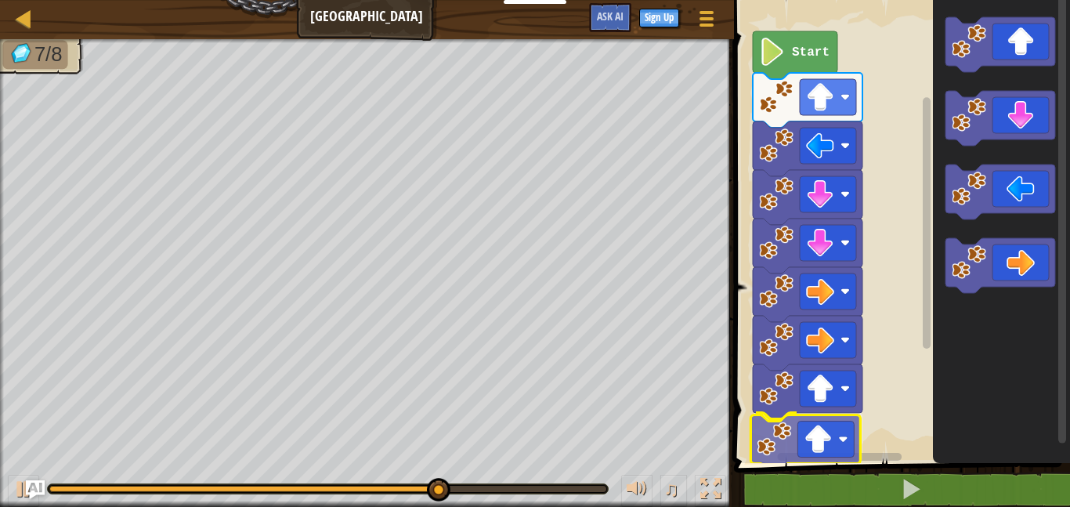
click at [822, 441] on div "Start" at bounding box center [900, 227] width 341 height 471
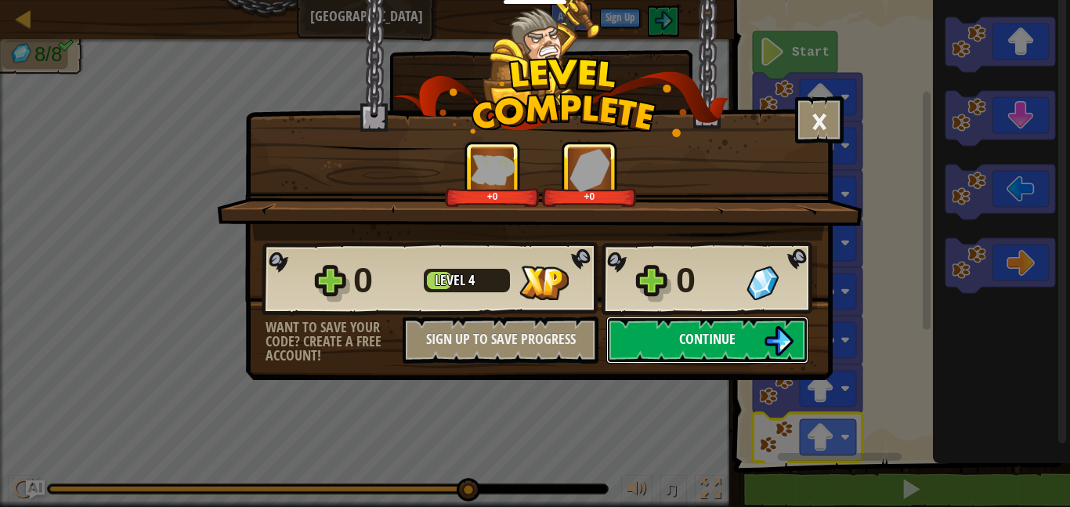
click at [790, 336] on img at bounding box center [779, 341] width 30 height 30
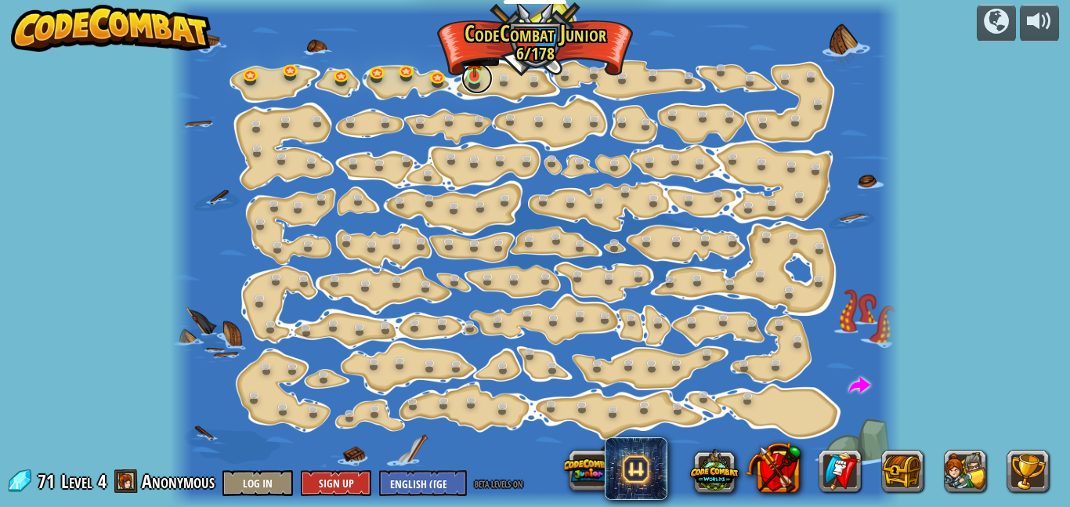
click at [463, 86] on div "Step Change (Locked) Change step arguments. Go Smart (Locked) Now we're really …" at bounding box center [535, 253] width 731 height 507
click at [473, 85] on link at bounding box center [477, 78] width 31 height 31
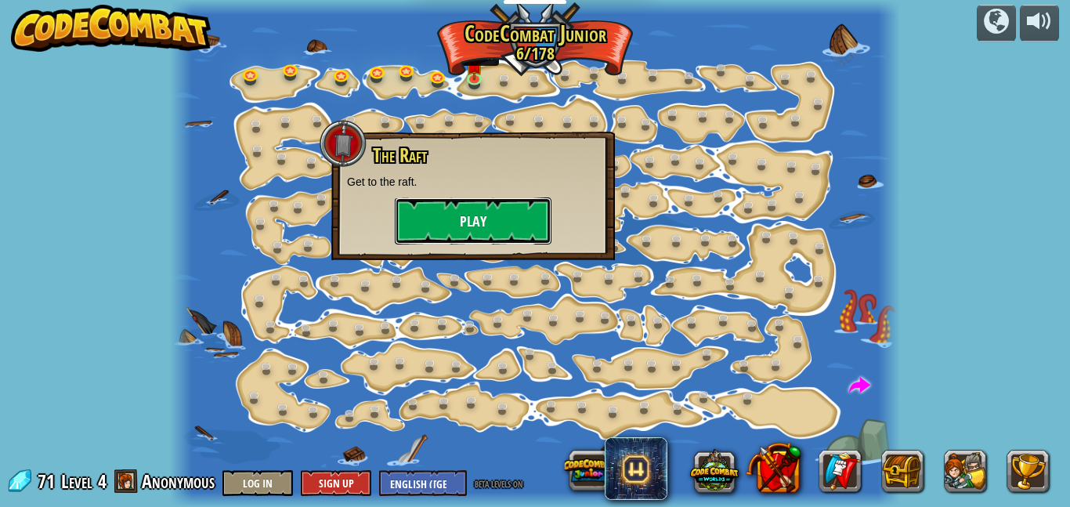
click at [484, 207] on button "Play" at bounding box center [473, 220] width 157 height 47
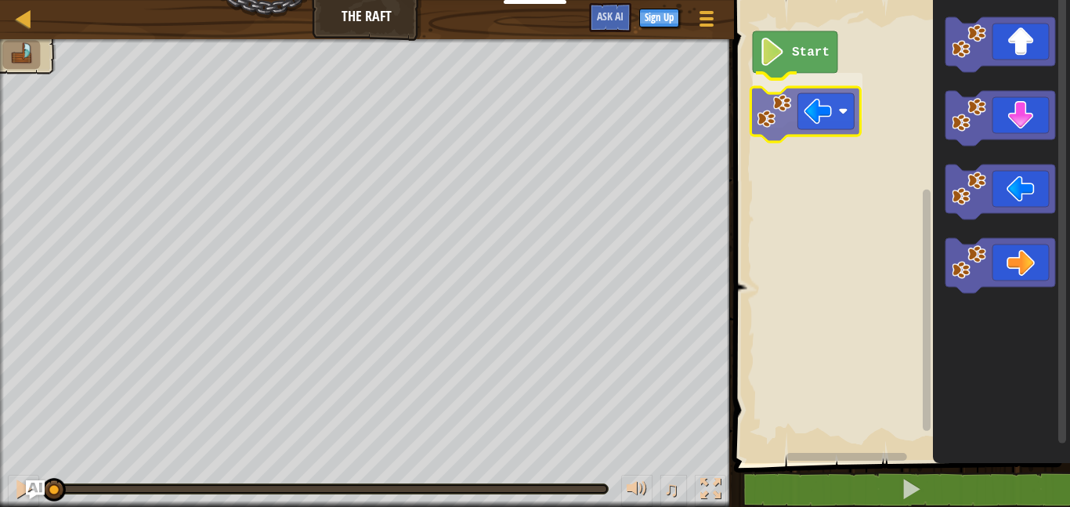
click at [804, 92] on div "Start" at bounding box center [900, 227] width 341 height 471
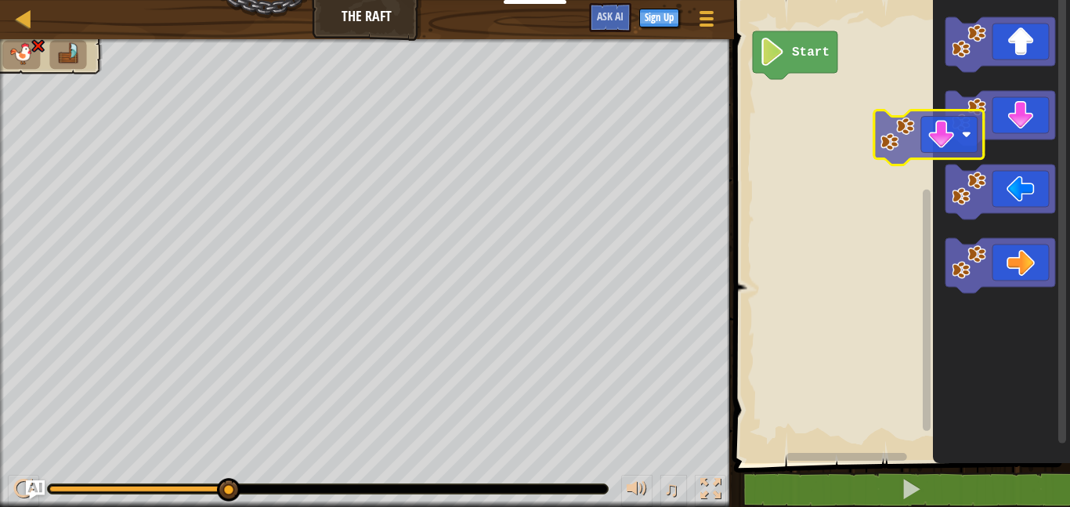
click at [957, 139] on g "Blockly Workspace" at bounding box center [1001, 118] width 110 height 55
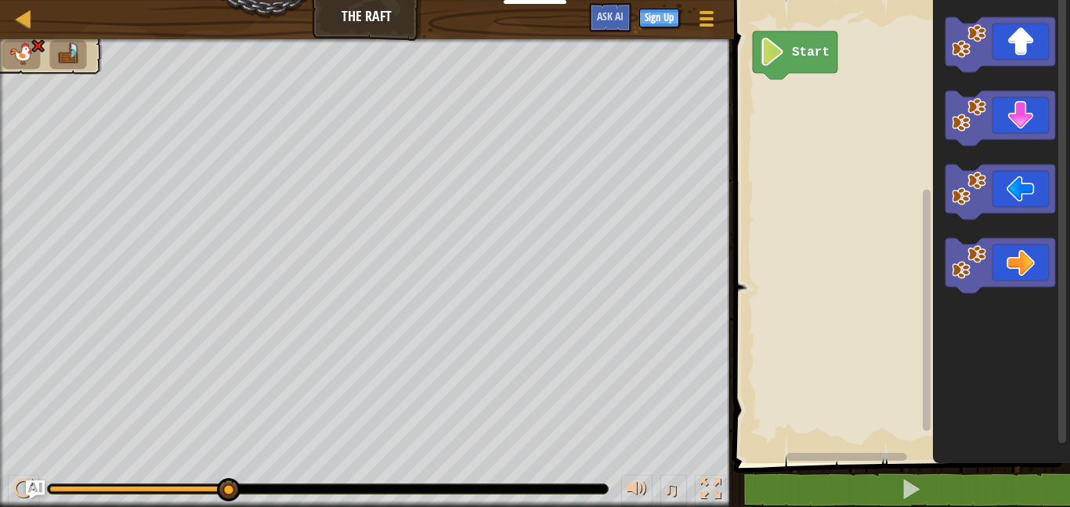
click at [795, 57] on text "Start" at bounding box center [811, 52] width 38 height 14
click at [813, 119] on div "Start" at bounding box center [900, 227] width 341 height 471
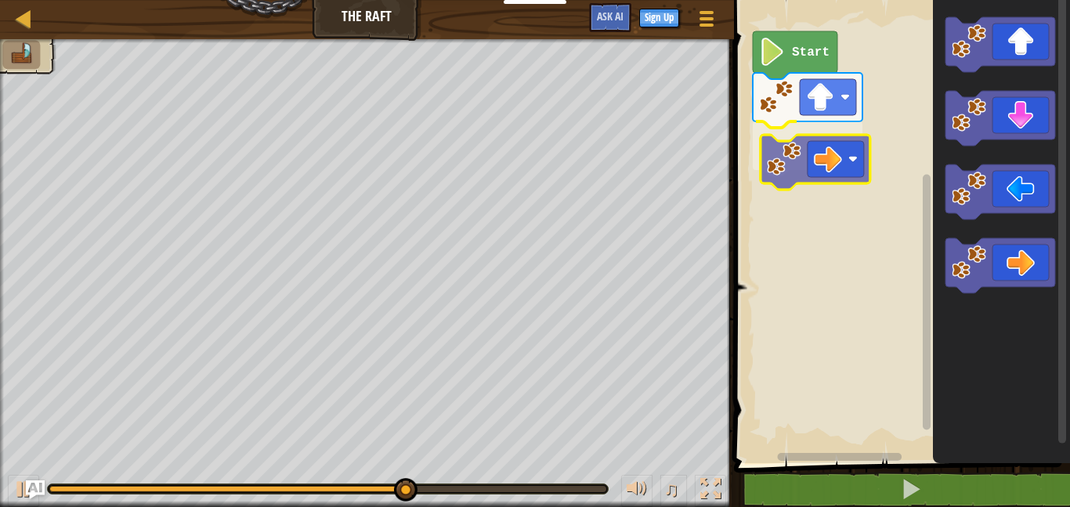
click at [821, 150] on div "Start" at bounding box center [900, 227] width 341 height 471
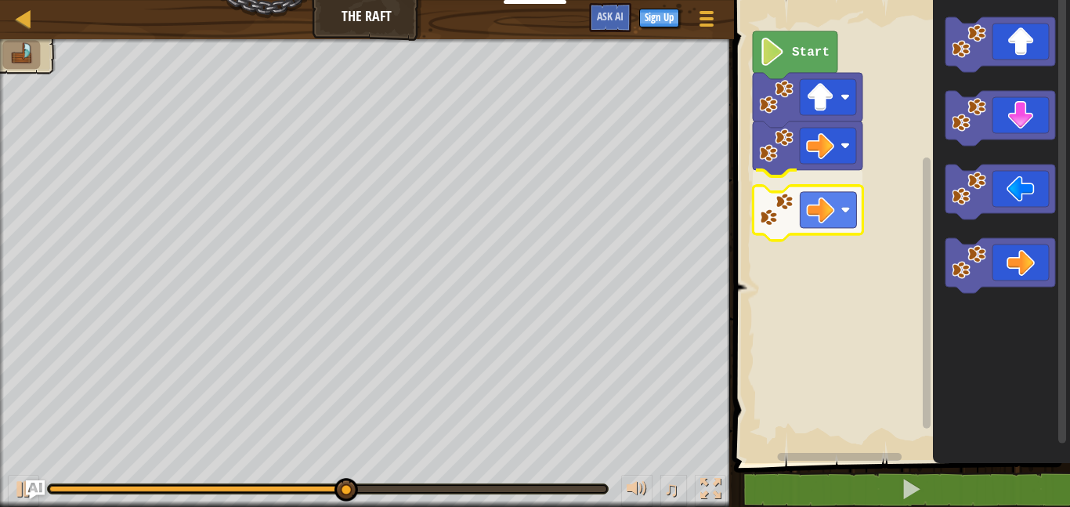
click at [818, 206] on div "Start" at bounding box center [900, 227] width 341 height 471
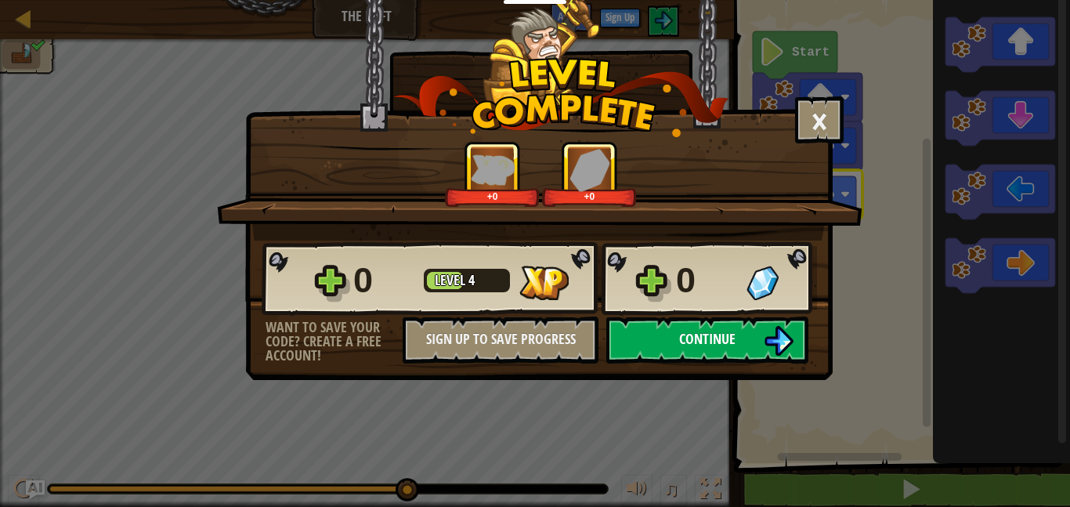
click at [729, 333] on span "Continue" at bounding box center [707, 339] width 56 height 20
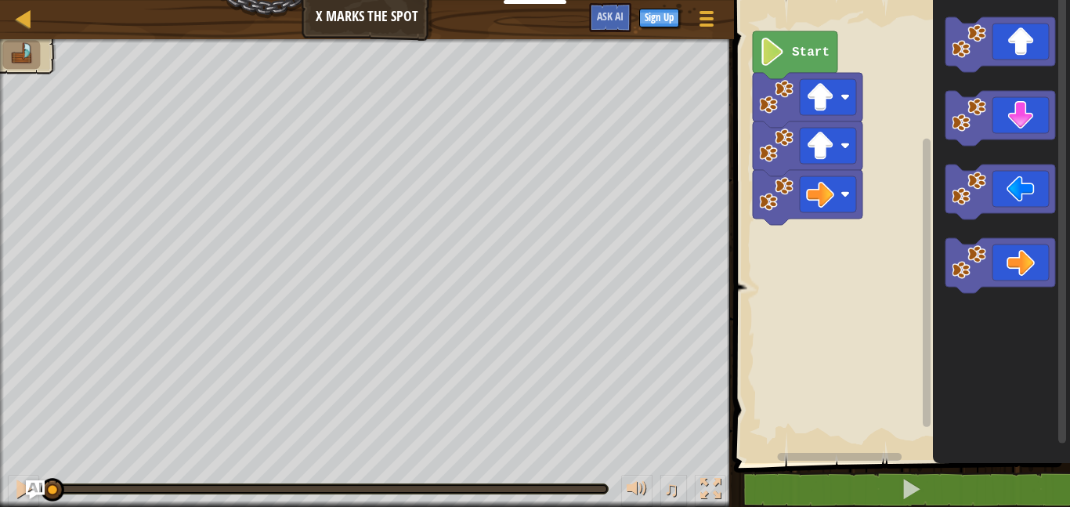
click at [794, 57] on text "Start" at bounding box center [811, 52] width 38 height 14
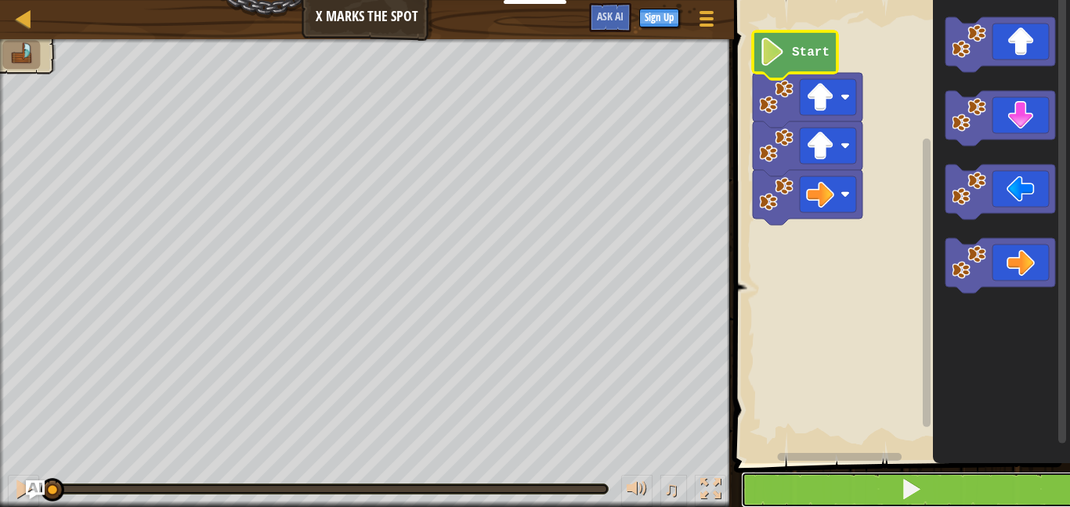
click at [844, 497] on button at bounding box center [911, 490] width 341 height 36
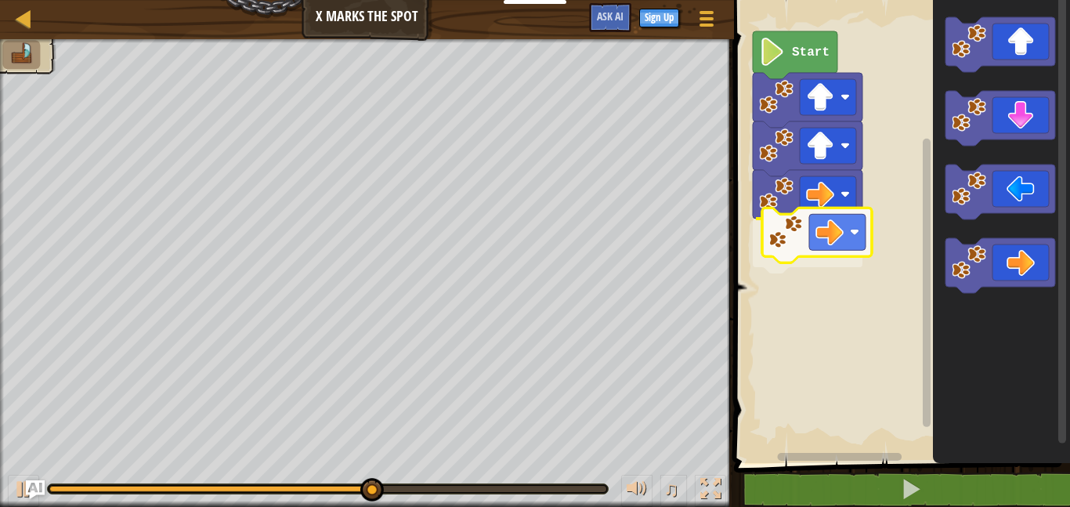
click at [842, 229] on div "Start" at bounding box center [900, 227] width 341 height 471
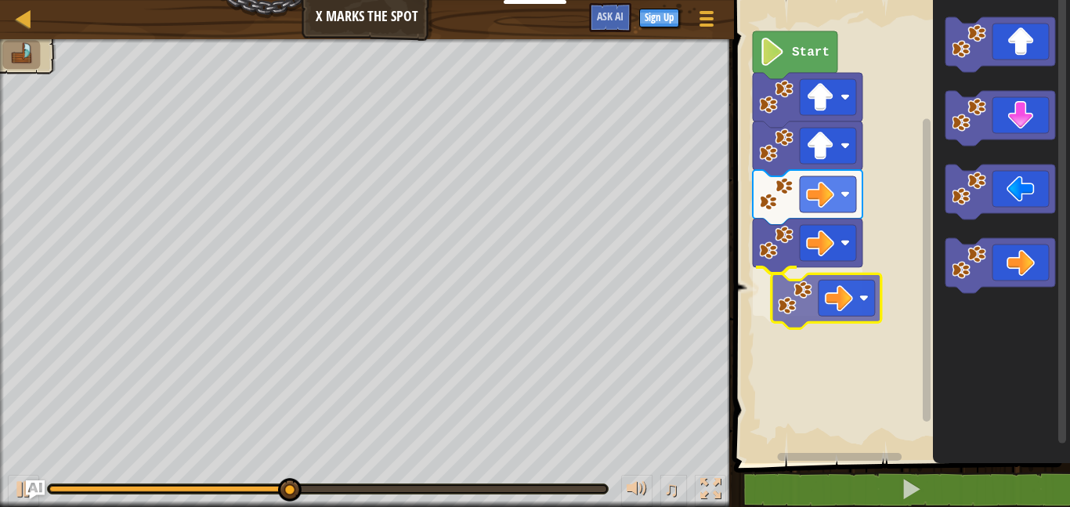
click at [875, 301] on div "Start" at bounding box center [900, 227] width 341 height 471
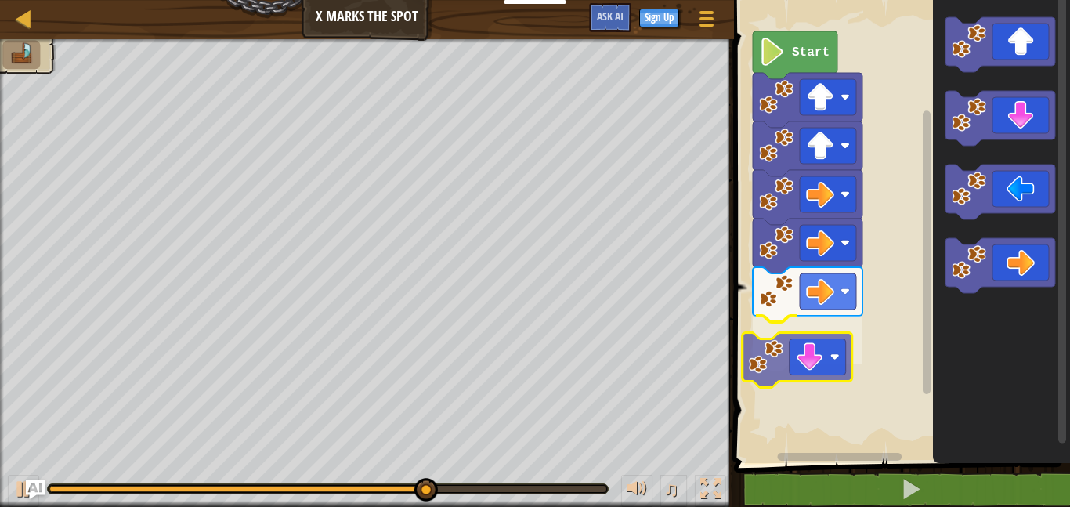
click at [788, 357] on div "Start" at bounding box center [900, 227] width 341 height 471
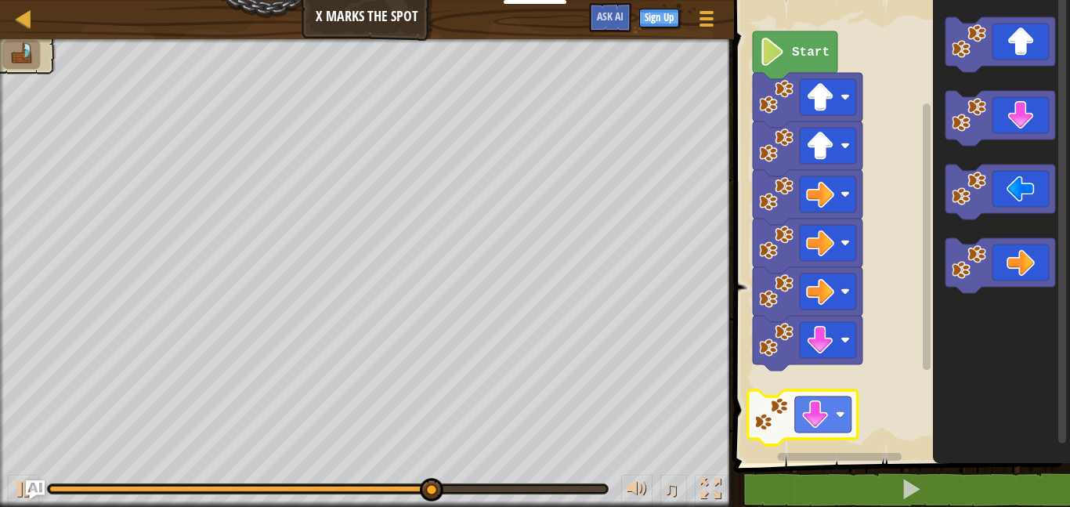
click at [806, 424] on div "Start" at bounding box center [900, 227] width 341 height 471
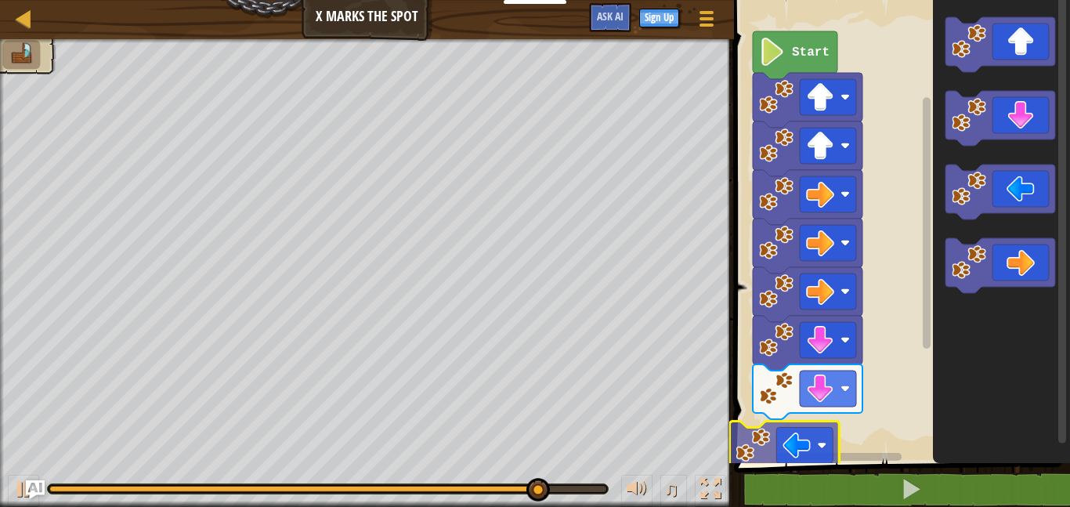
click at [812, 446] on div "Start" at bounding box center [900, 227] width 341 height 471
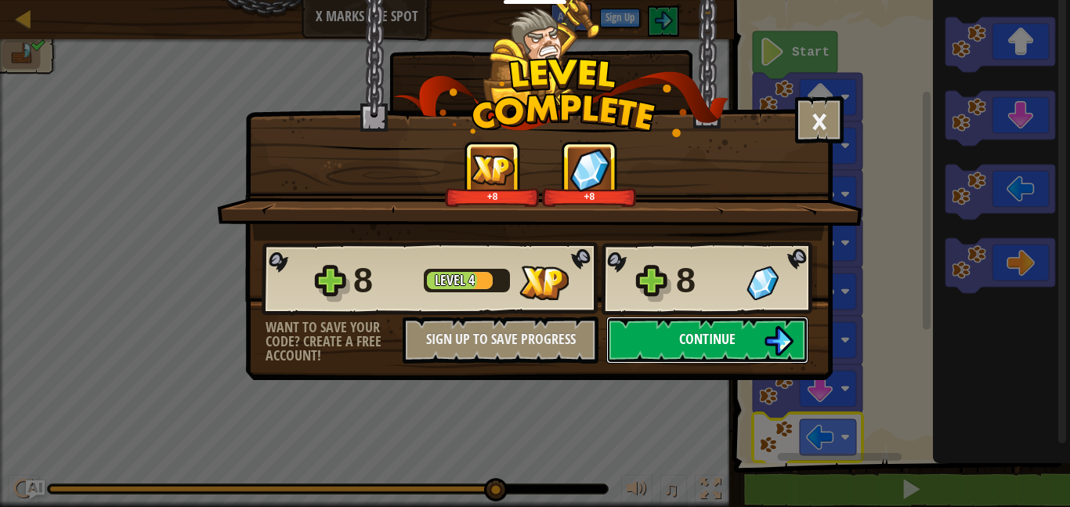
click at [769, 329] on img at bounding box center [779, 341] width 30 height 30
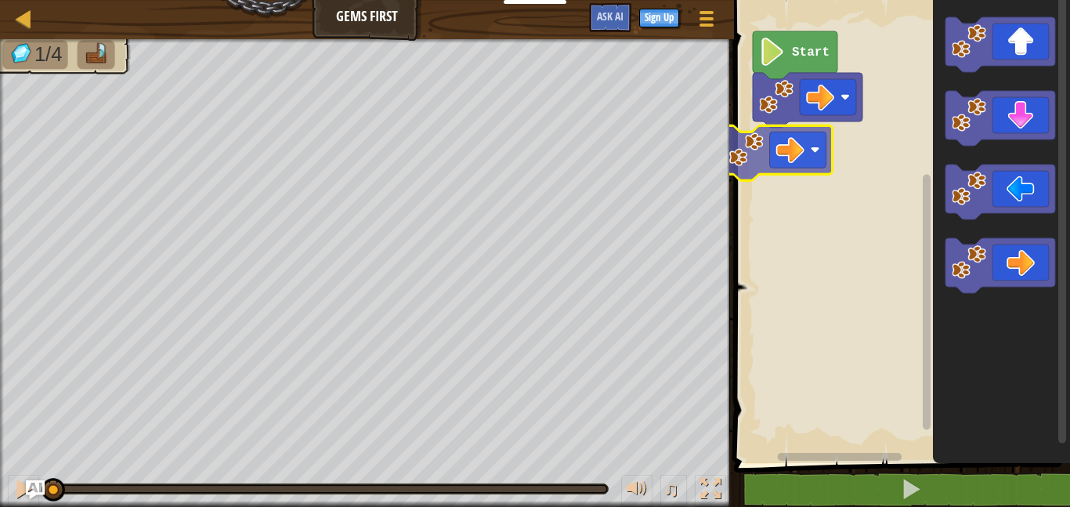
click at [780, 136] on div "Start" at bounding box center [900, 227] width 341 height 471
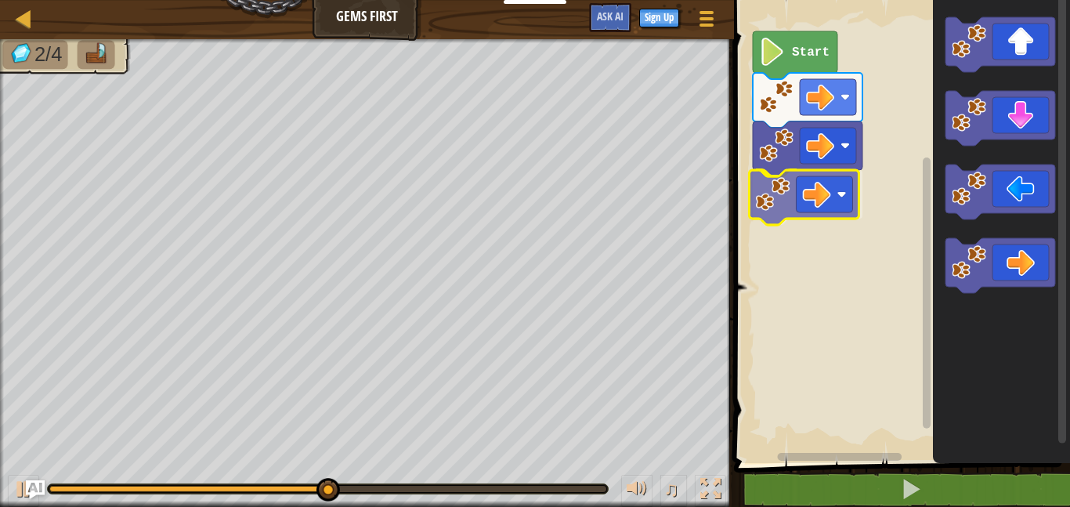
click at [805, 213] on div "Start" at bounding box center [900, 227] width 341 height 471
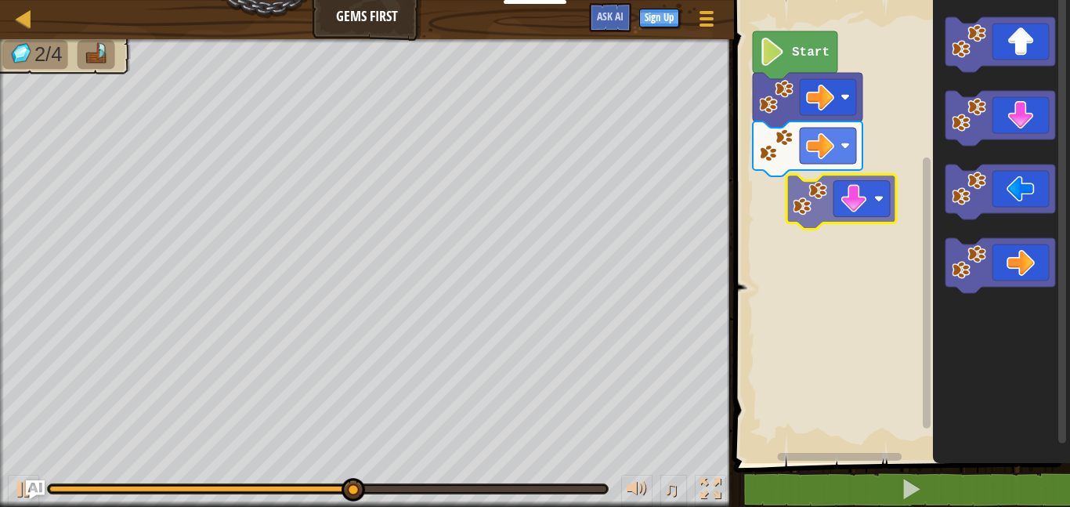
click at [812, 228] on div "Start" at bounding box center [900, 227] width 341 height 471
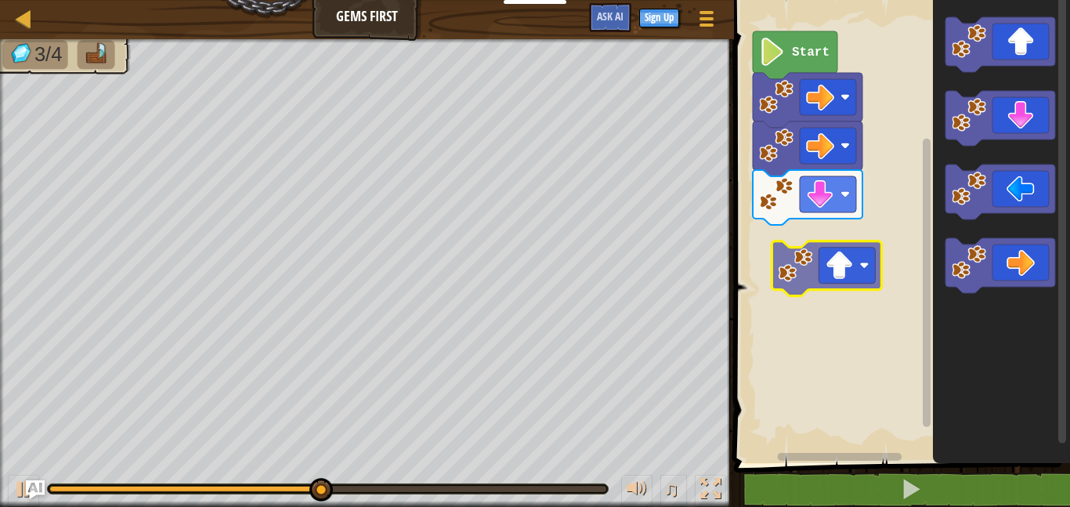
click at [803, 254] on div "Start" at bounding box center [900, 227] width 341 height 471
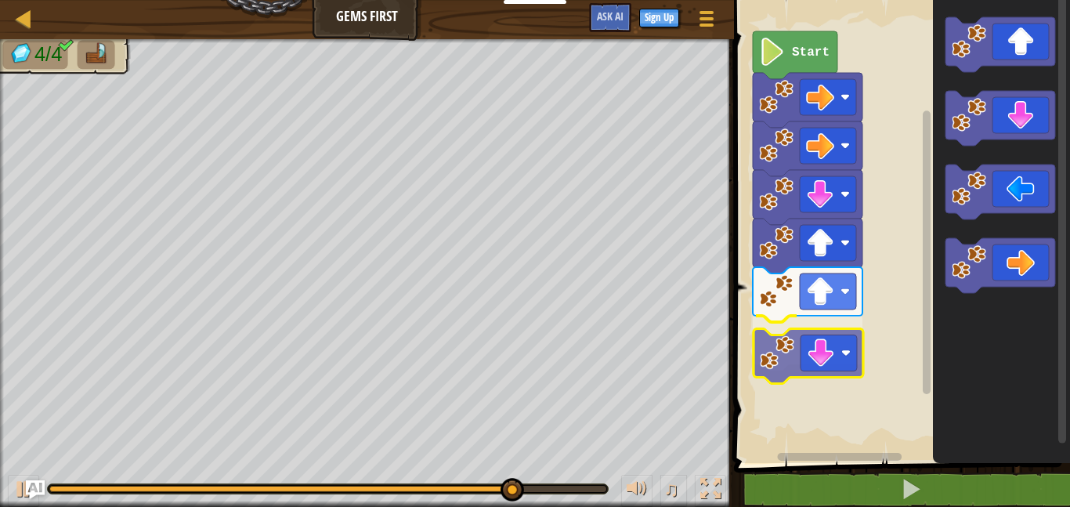
click at [827, 342] on div "Start" at bounding box center [900, 227] width 341 height 471
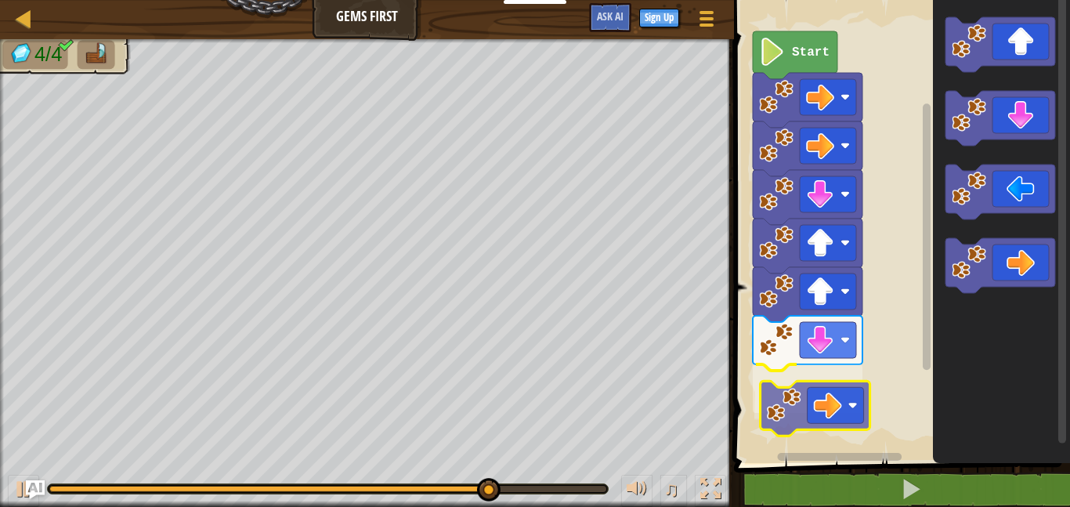
click at [796, 394] on div "Start" at bounding box center [900, 227] width 341 height 471
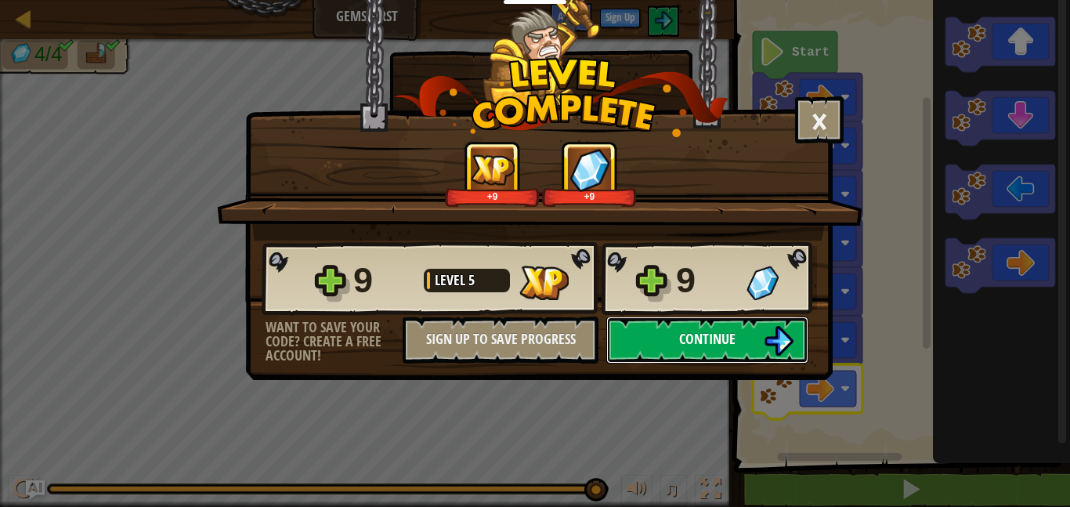
click at [735, 317] on button "Continue" at bounding box center [707, 340] width 202 height 47
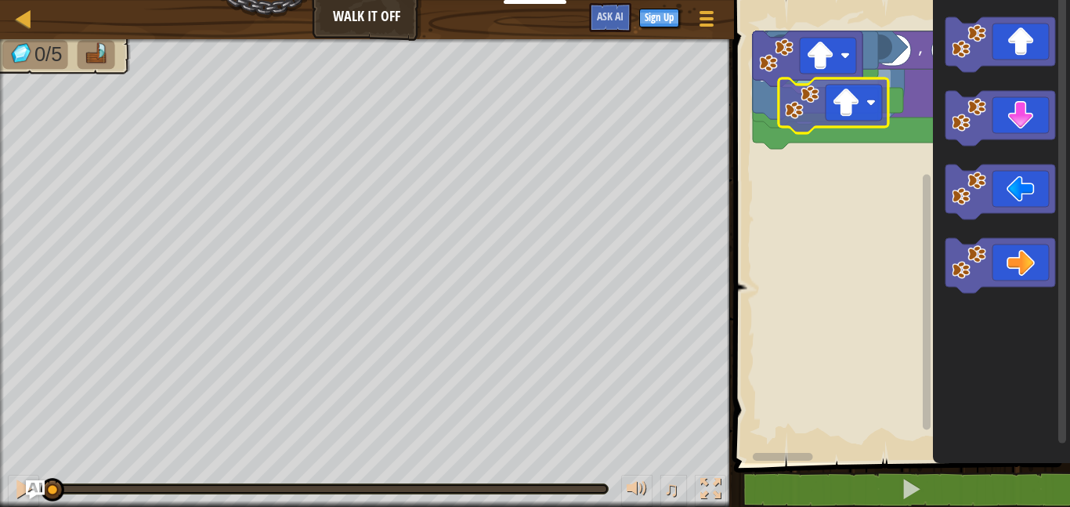
click at [807, 92] on div "Start sort numeric ascending make list from text with delimiter in list get sub…" at bounding box center [900, 227] width 341 height 471
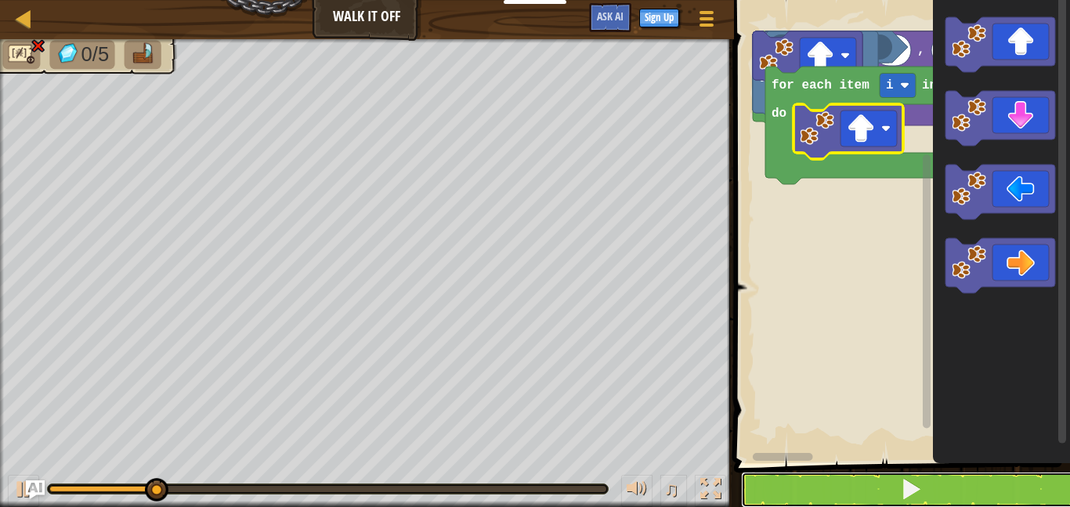
click at [846, 491] on button at bounding box center [911, 490] width 341 height 36
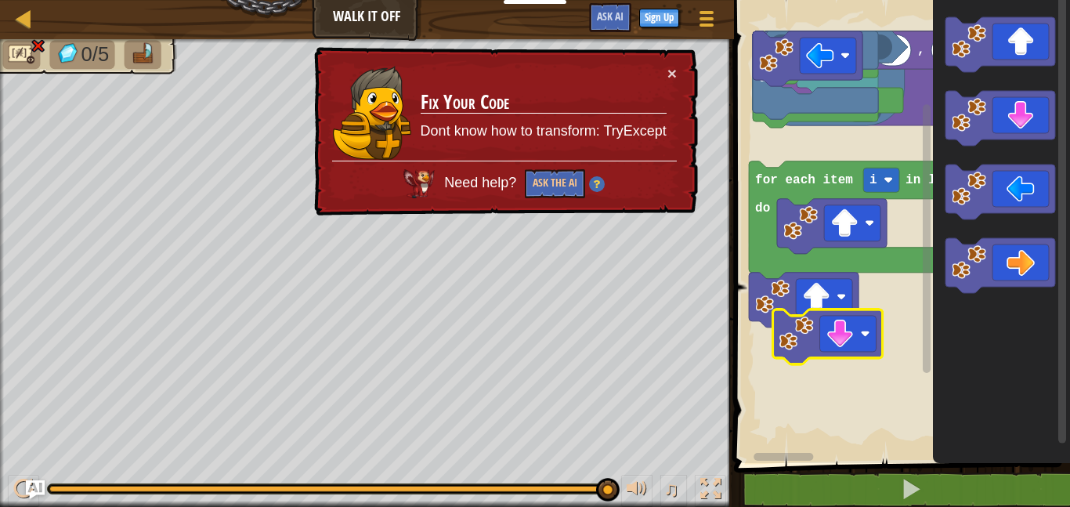
click at [677, 67] on div "× Fix Your Code Dont know how to transform: TryExcept Need help? Ask the AI" at bounding box center [504, 131] width 387 height 169
click at [665, 80] on td "Fix Your Code Dont know how to transform: TryExcept" at bounding box center [544, 113] width 248 height 96
click at [668, 74] on button "×" at bounding box center [672, 73] width 9 height 16
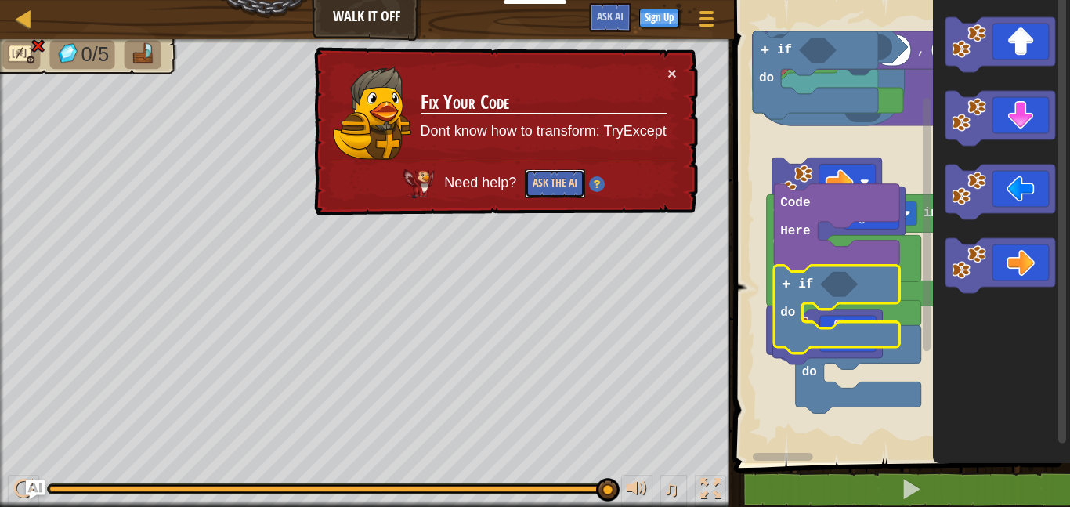
click at [567, 179] on button "Ask the AI" at bounding box center [555, 183] width 60 height 29
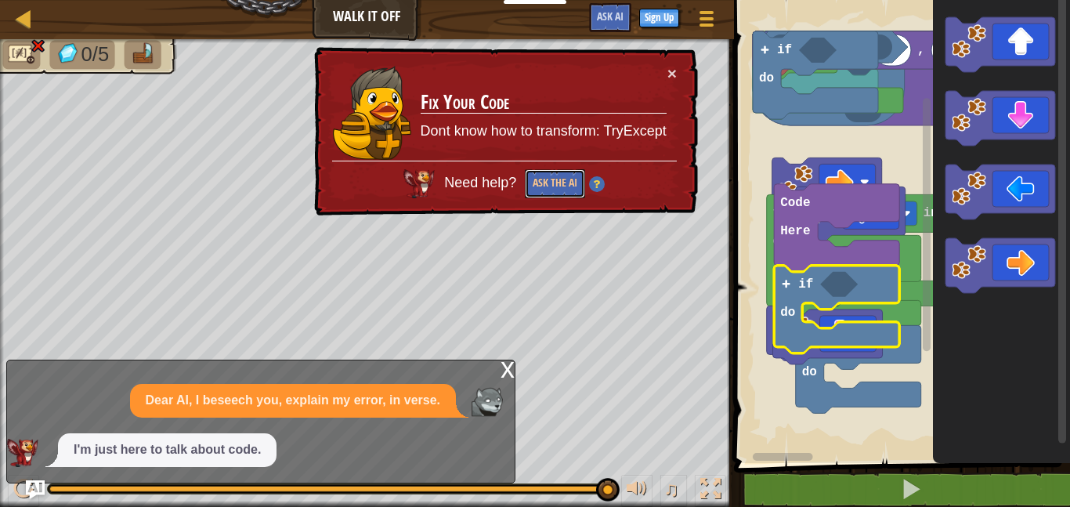
click at [567, 179] on button "Ask the AI" at bounding box center [555, 183] width 60 height 29
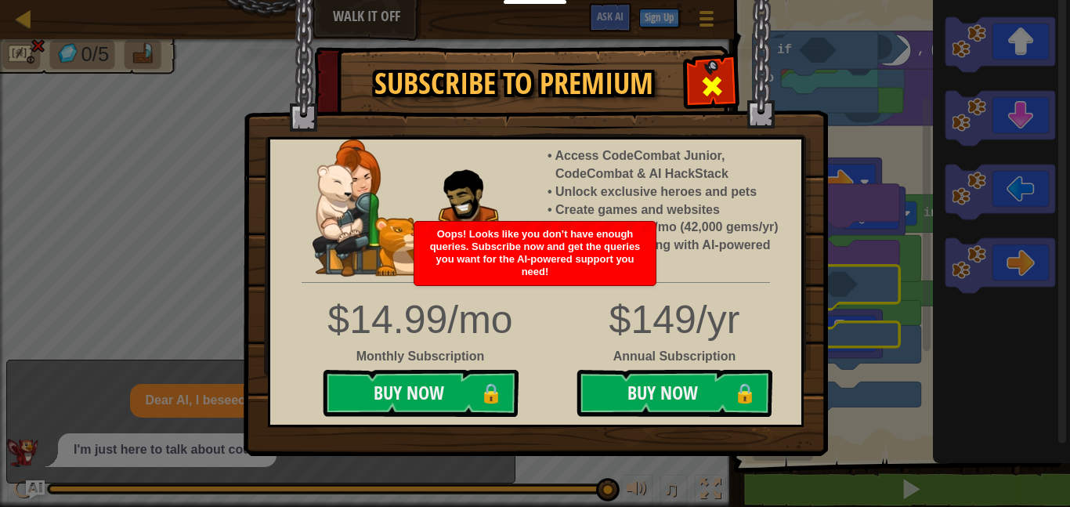
click at [720, 84] on span at bounding box center [712, 86] width 25 height 25
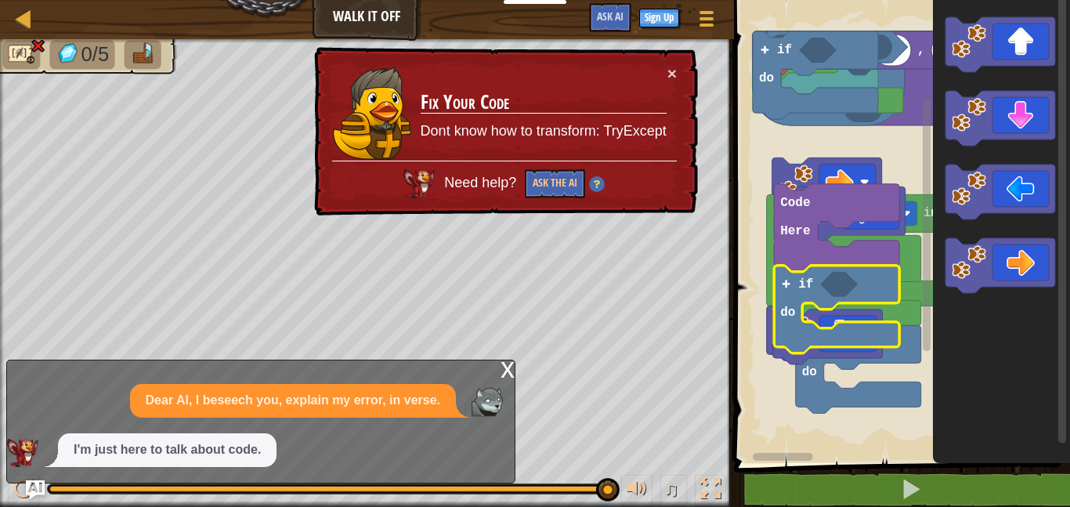
click at [336, 429] on div "Dear AI, I beseech you, explain my error, in verse. I'm just here to talk about…" at bounding box center [257, 425] width 500 height 83
click at [428, 375] on div "x Dear AI, I beseech you, explain my error, in verse. I'm just here to talk abo…" at bounding box center [260, 422] width 509 height 124
click at [505, 366] on div "x" at bounding box center [508, 368] width 14 height 16
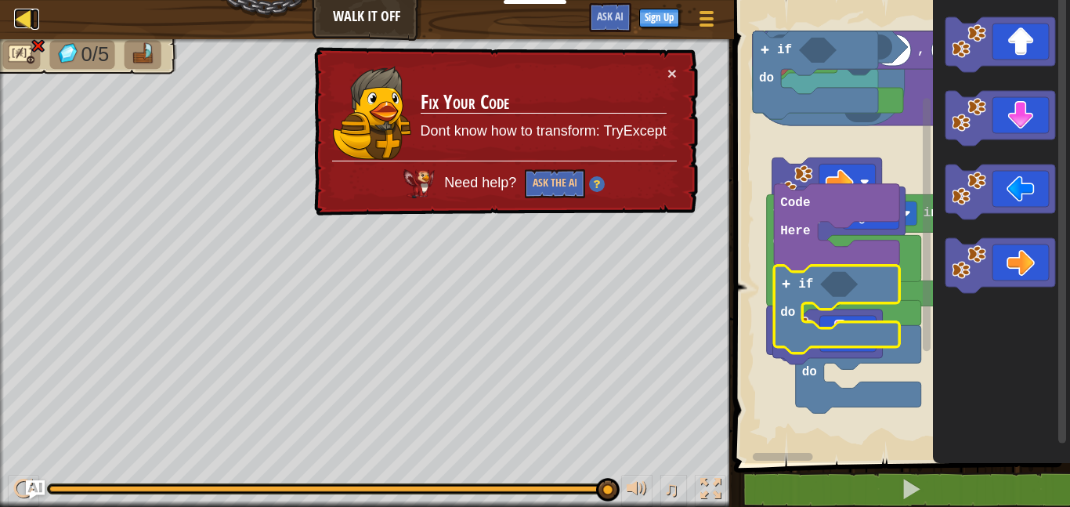
click at [28, 17] on div at bounding box center [24, 19] width 20 height 20
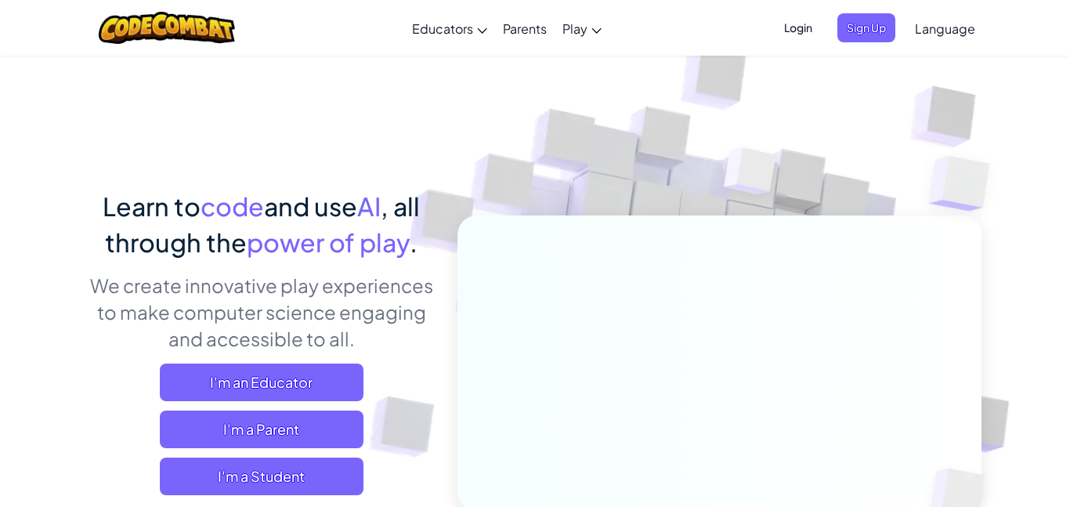
click at [564, 76] on img at bounding box center [709, 345] width 871 height 871
